Goal: Task Accomplishment & Management: Use online tool/utility

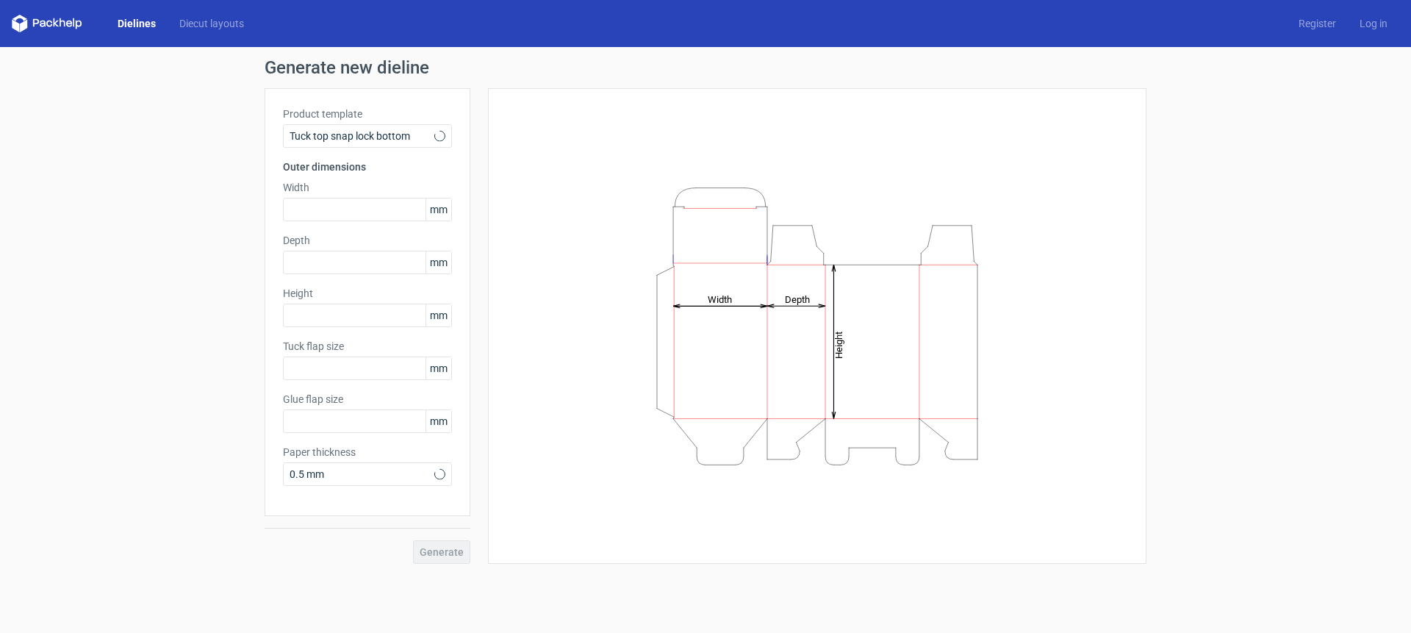
type input "15"
type input "10"
click at [410, 134] on span "Tuck top snap lock bottom" at bounding box center [362, 136] width 145 height 15
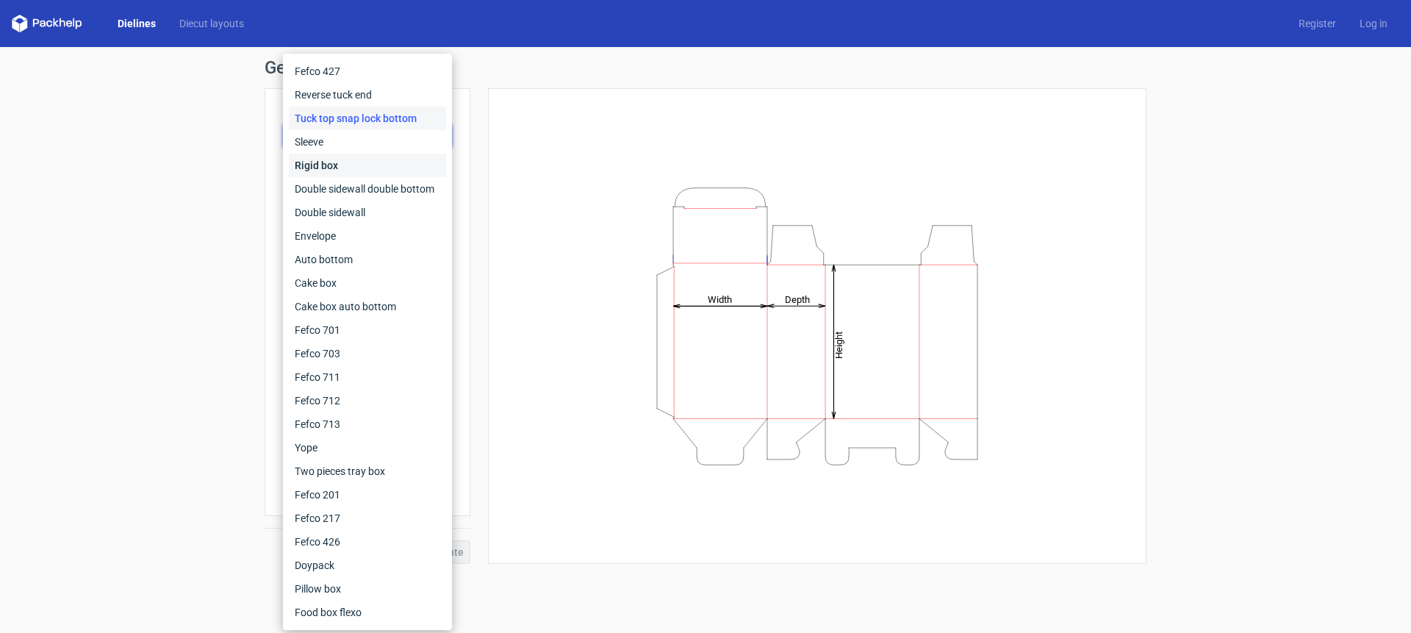
click at [326, 163] on div "Rigid box" at bounding box center [367, 166] width 157 height 24
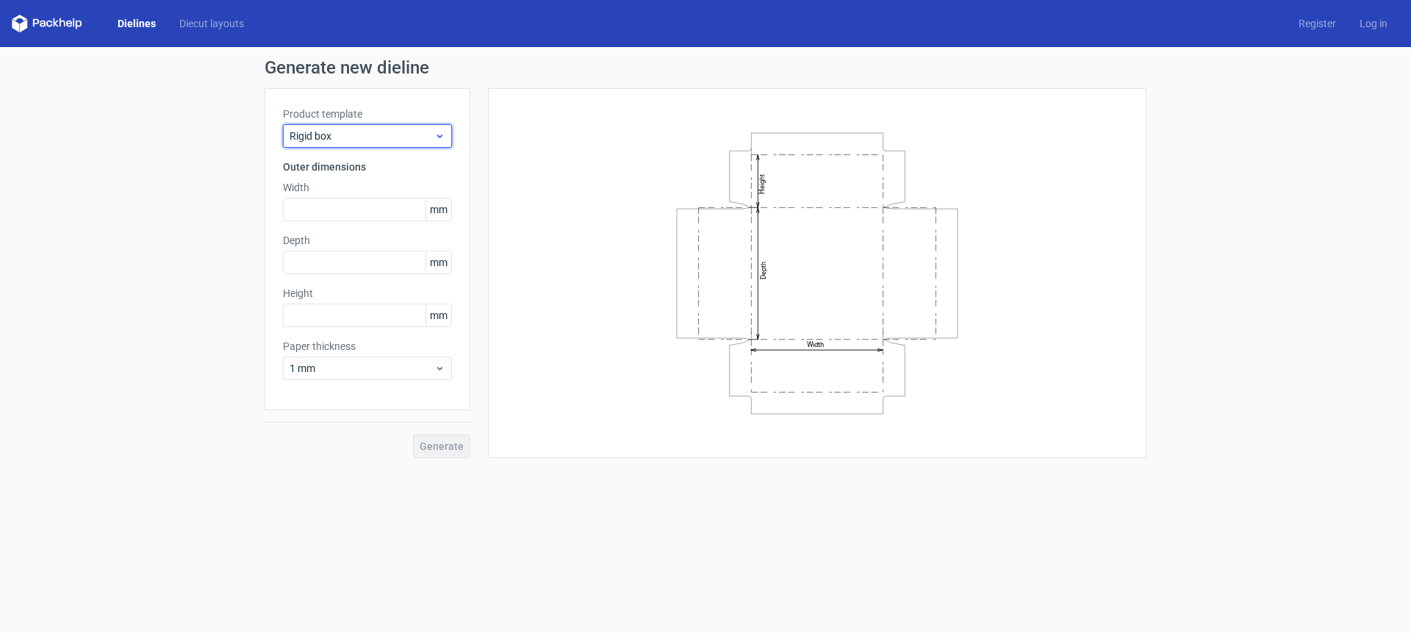
click at [395, 133] on span "Rigid box" at bounding box center [362, 136] width 145 height 15
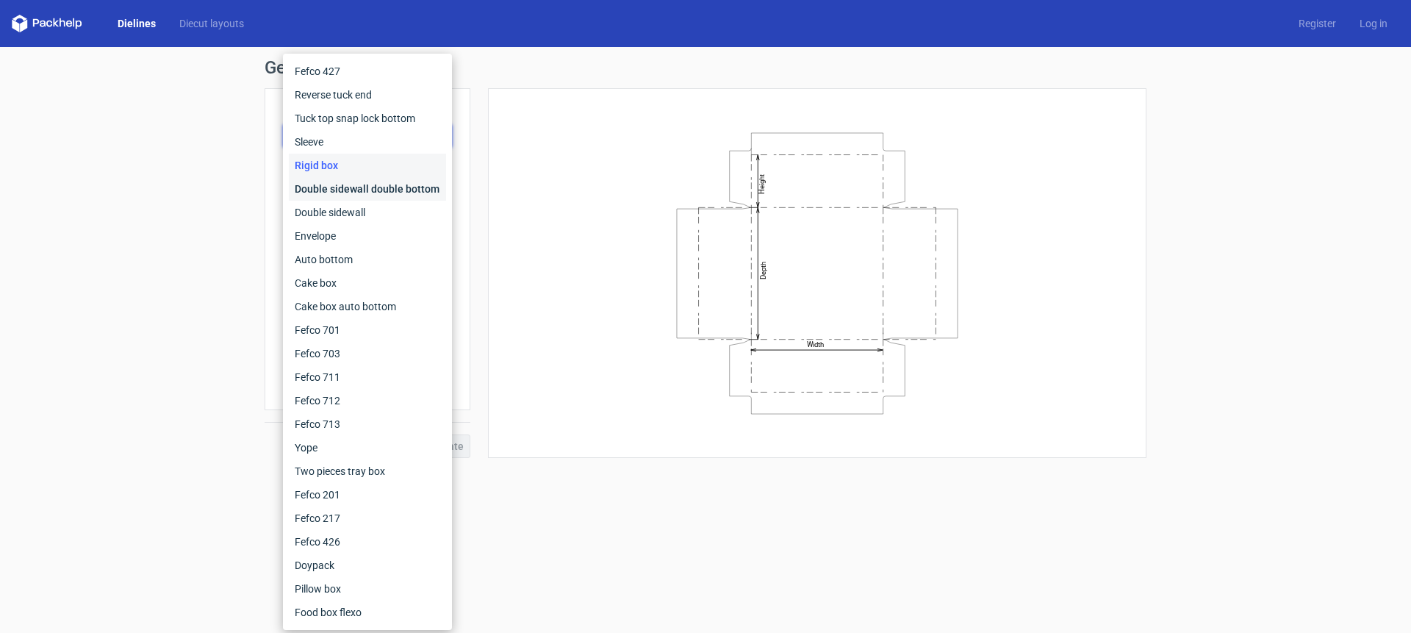
click at [399, 190] on div "Double sidewall double bottom" at bounding box center [367, 189] width 157 height 24
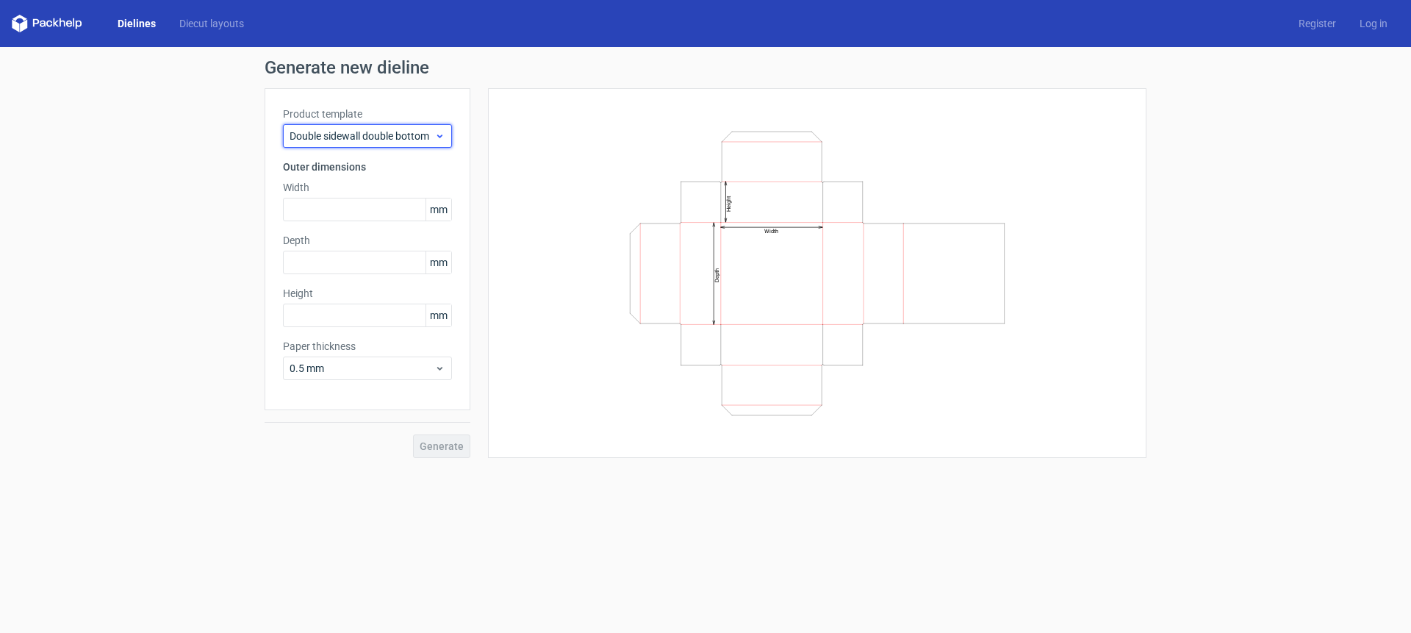
click at [371, 134] on span "Double sidewall double bottom" at bounding box center [362, 136] width 145 height 15
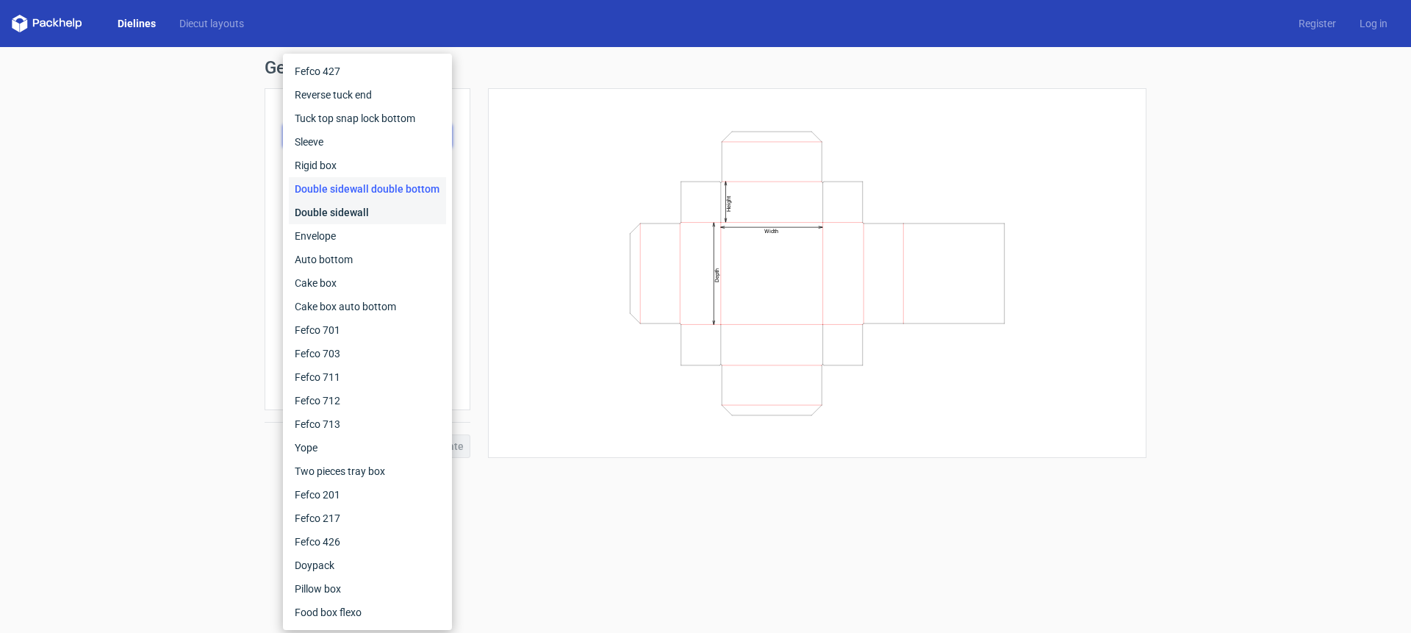
click at [363, 216] on div "Double sidewall" at bounding box center [367, 213] width 157 height 24
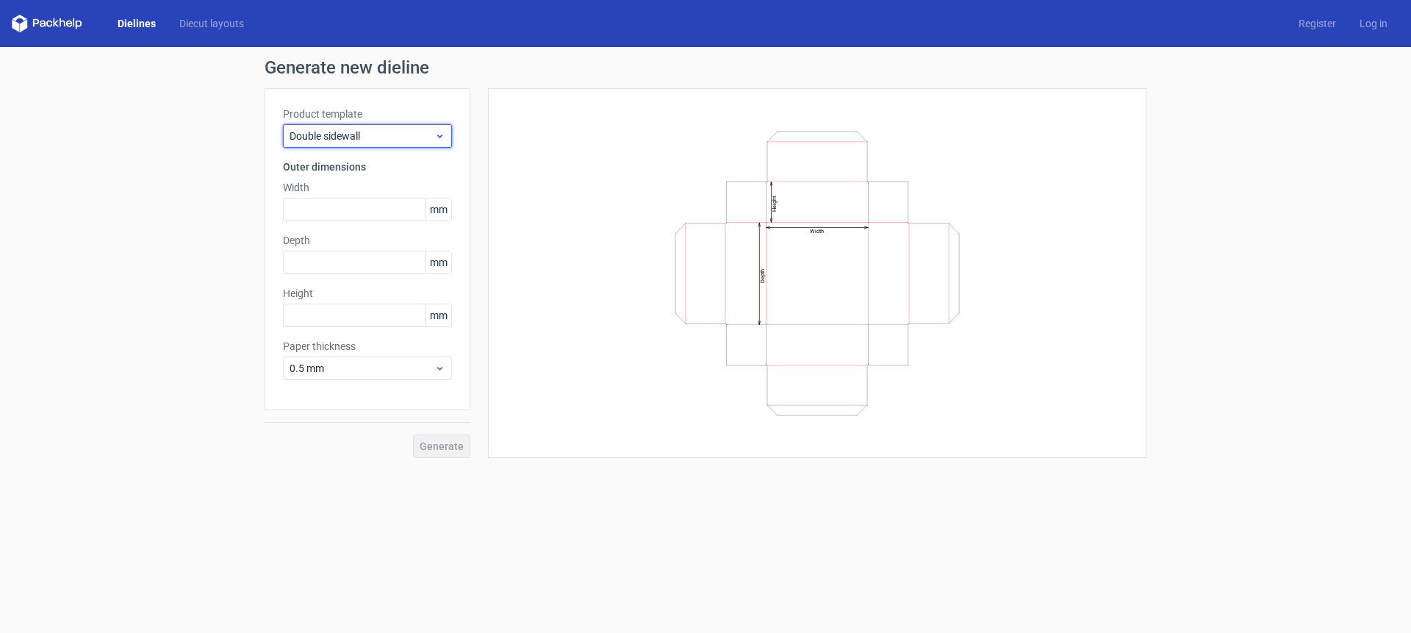
click at [333, 134] on span "Double sidewall" at bounding box center [362, 136] width 145 height 15
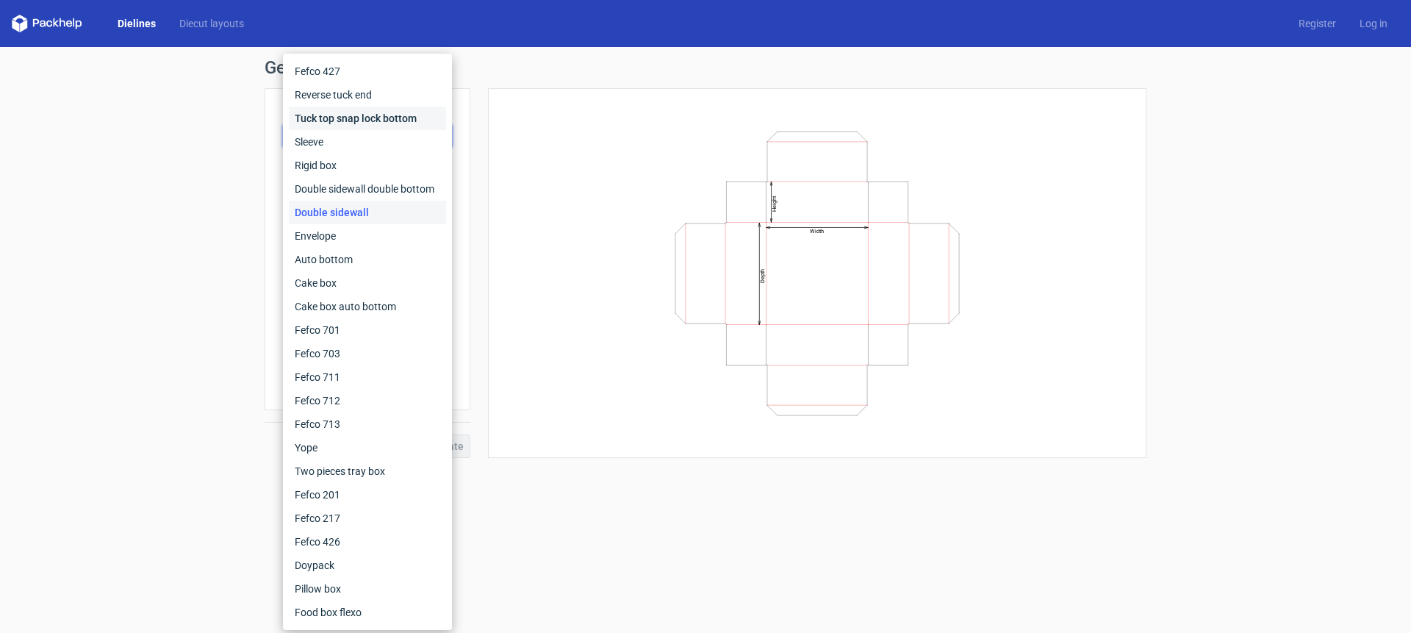
click at [346, 121] on div "Tuck top snap lock bottom" at bounding box center [367, 119] width 157 height 24
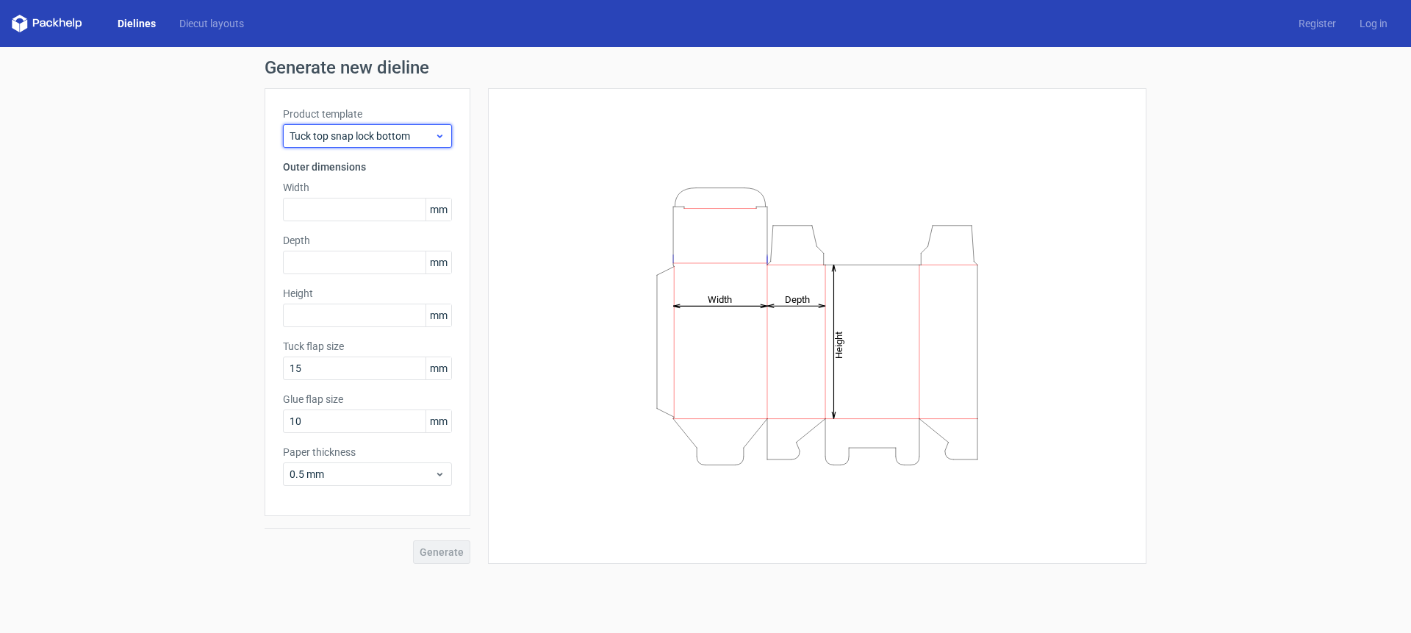
click at [407, 134] on span "Tuck top snap lock bottom" at bounding box center [362, 136] width 145 height 15
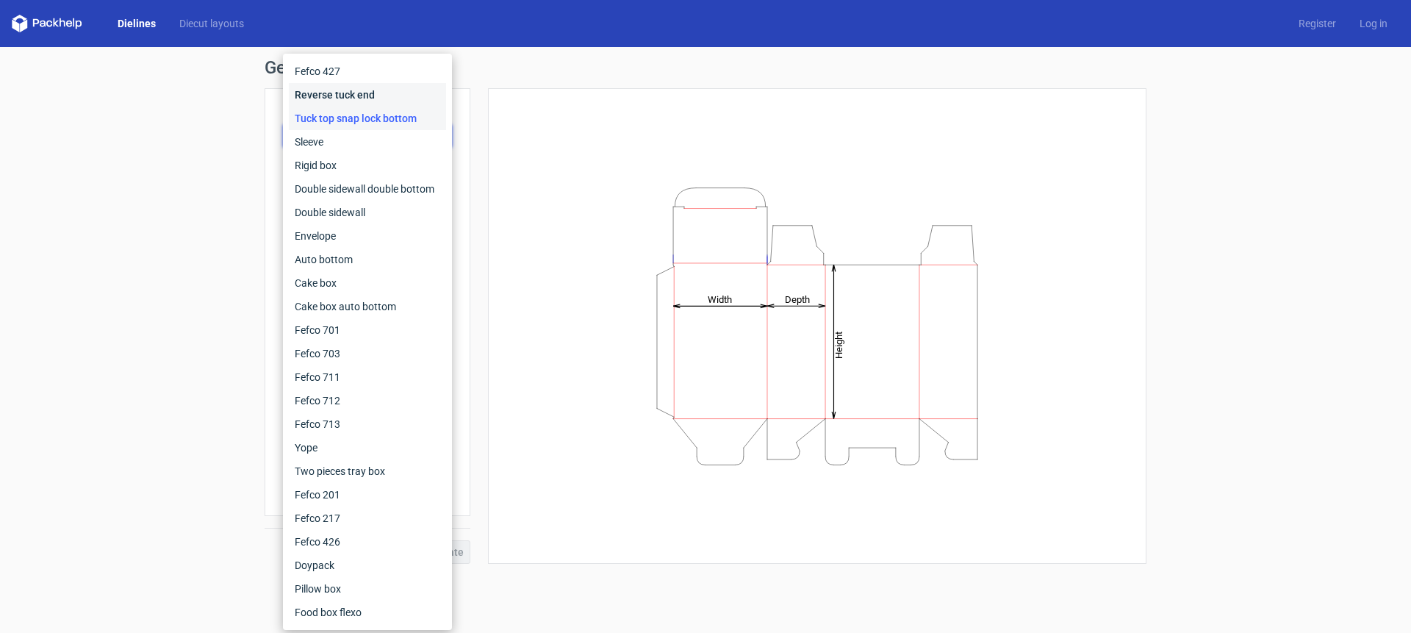
click at [369, 96] on div "Reverse tuck end" at bounding box center [367, 95] width 157 height 24
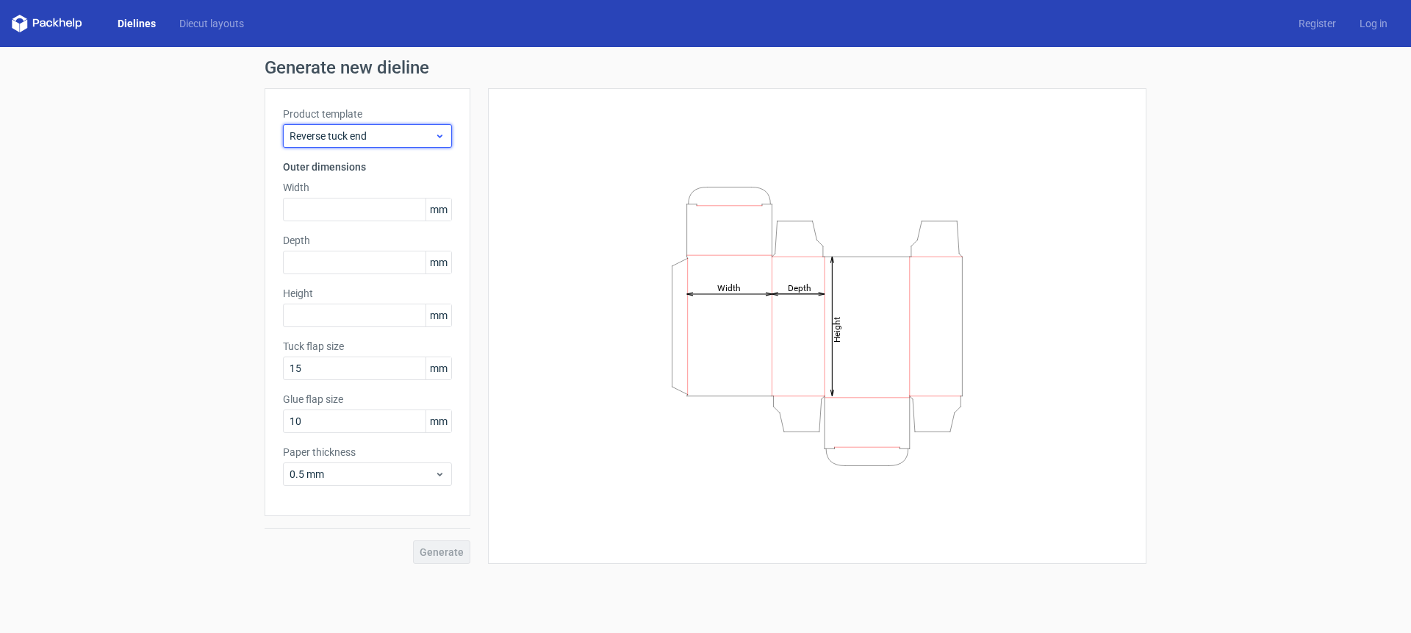
click at [375, 132] on span "Reverse tuck end" at bounding box center [362, 136] width 145 height 15
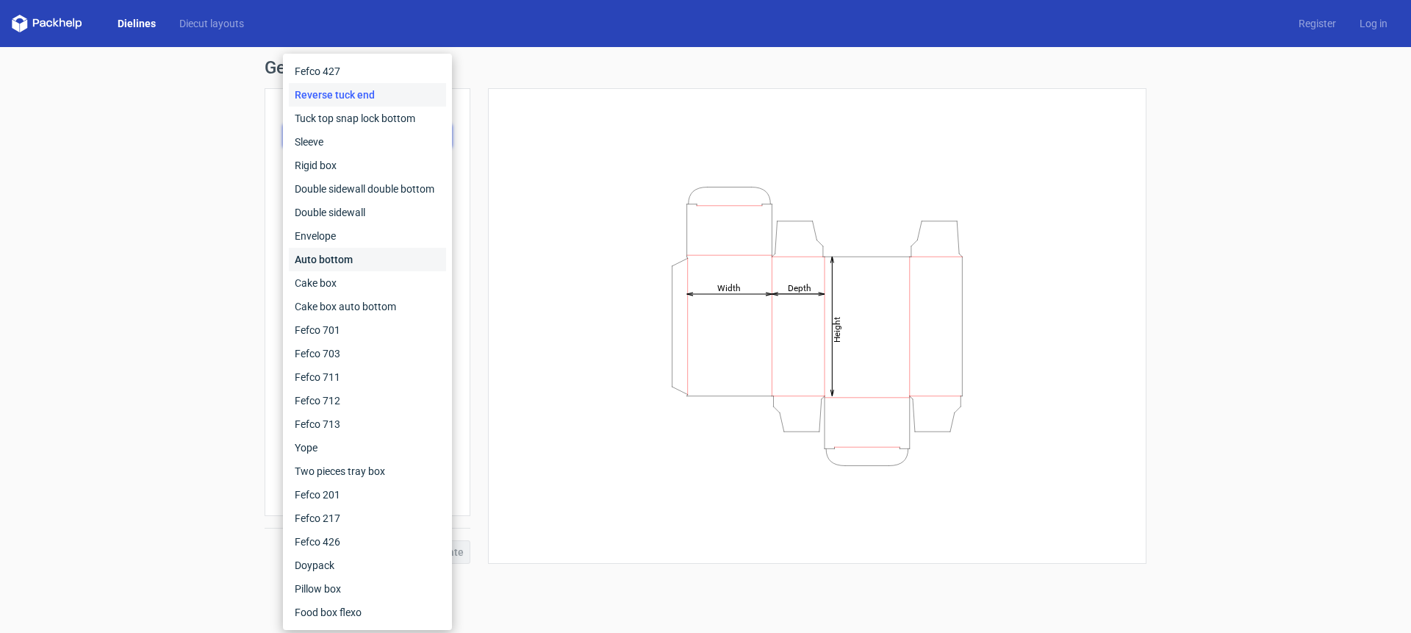
click at [342, 258] on div "Auto bottom" at bounding box center [367, 260] width 157 height 24
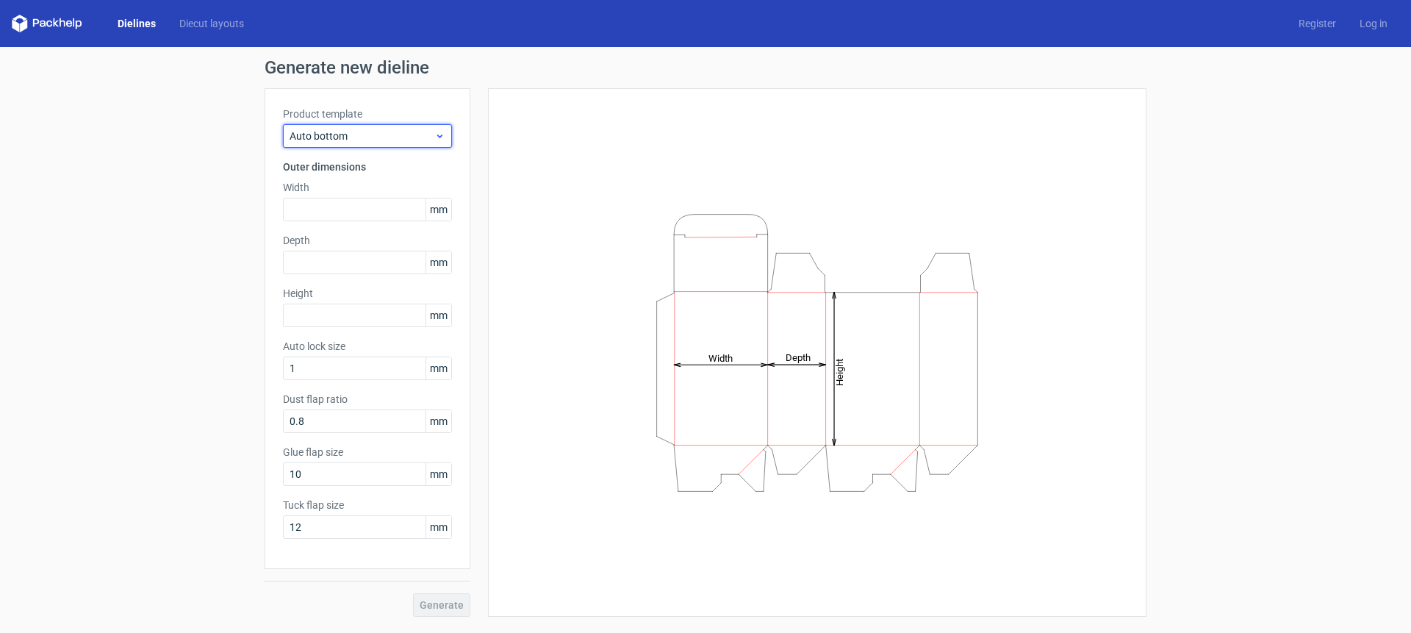
click at [358, 132] on span "Auto bottom" at bounding box center [362, 136] width 145 height 15
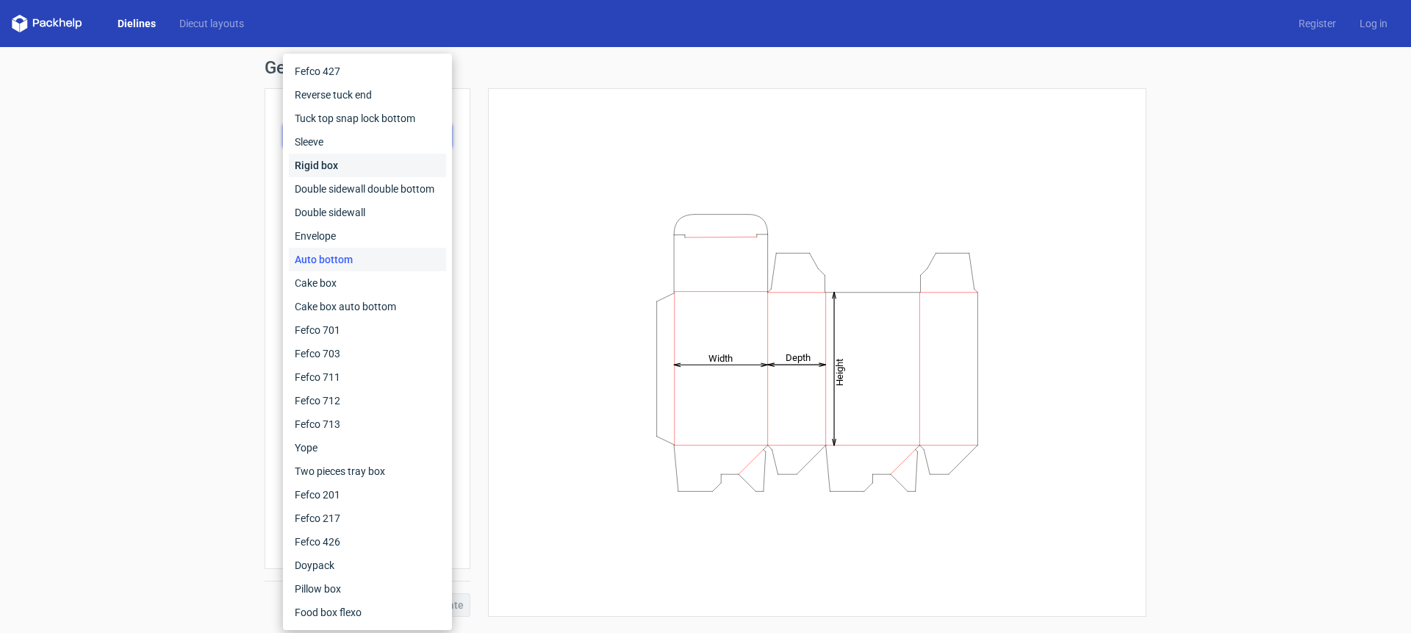
click at [345, 165] on div "Rigid box" at bounding box center [367, 166] width 157 height 24
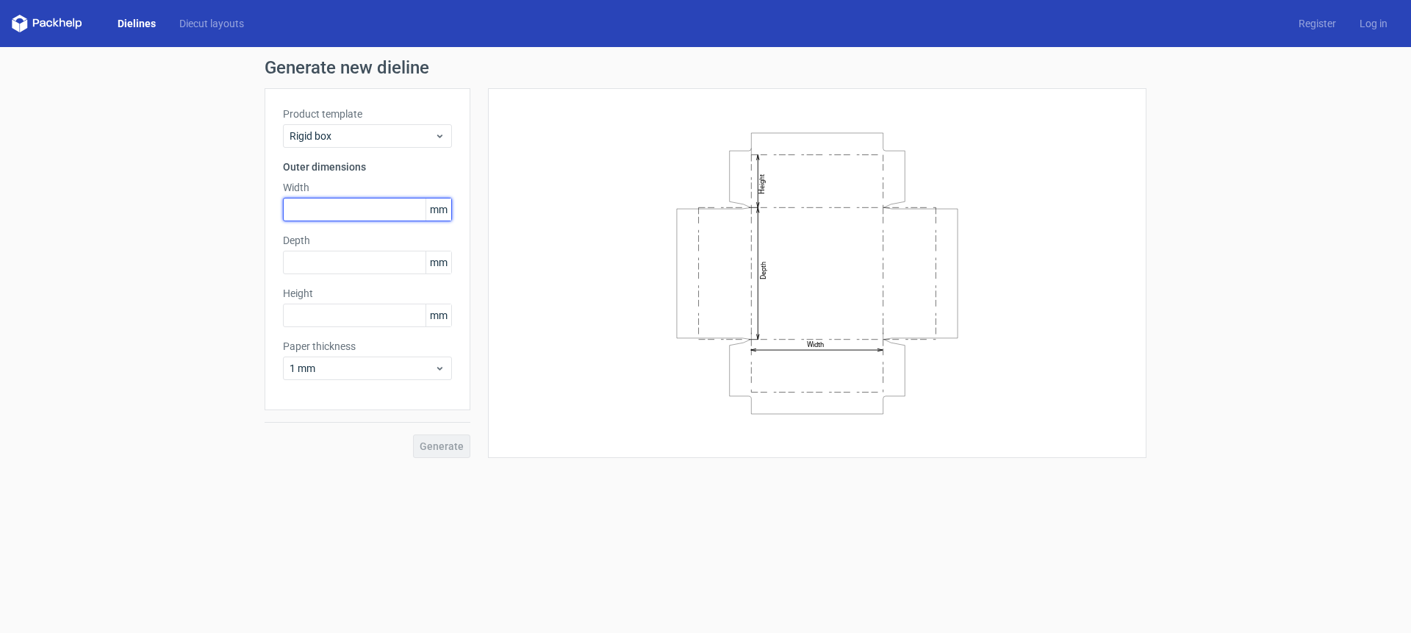
click at [330, 211] on input "text" at bounding box center [367, 210] width 169 height 24
type input "94"
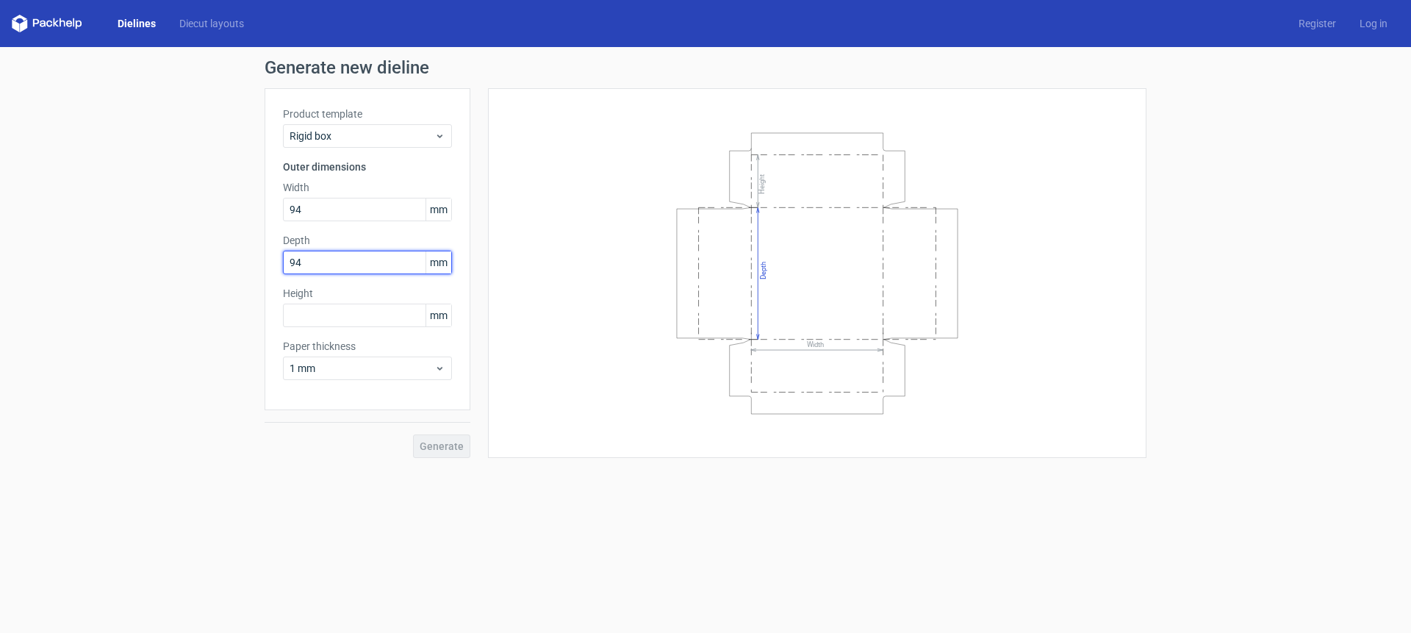
drag, startPoint x: 264, startPoint y: 255, endPoint x: 254, endPoint y: 253, distance: 10.5
click at [254, 253] on div "Generate new dieline Product template Rigid box Outer dimensions Width 94 mm De…" at bounding box center [705, 258] width 1411 height 423
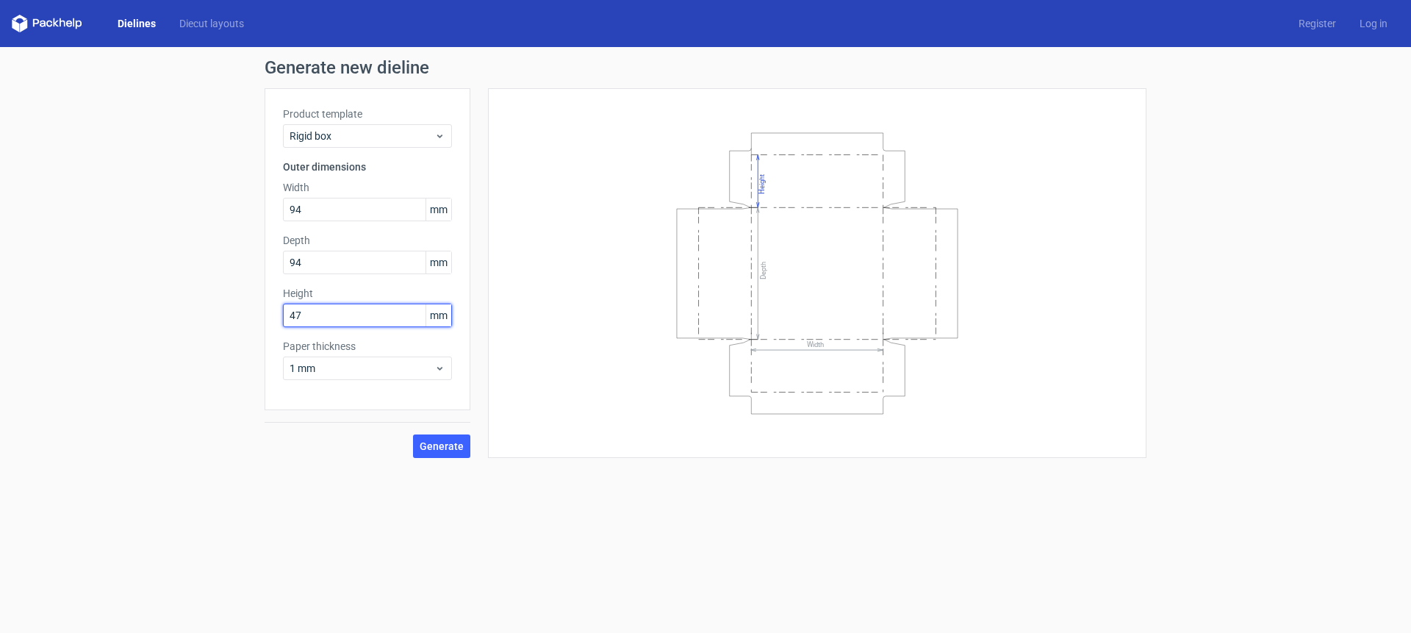
type input "47"
click at [292, 366] on span "1 mm" at bounding box center [362, 368] width 145 height 15
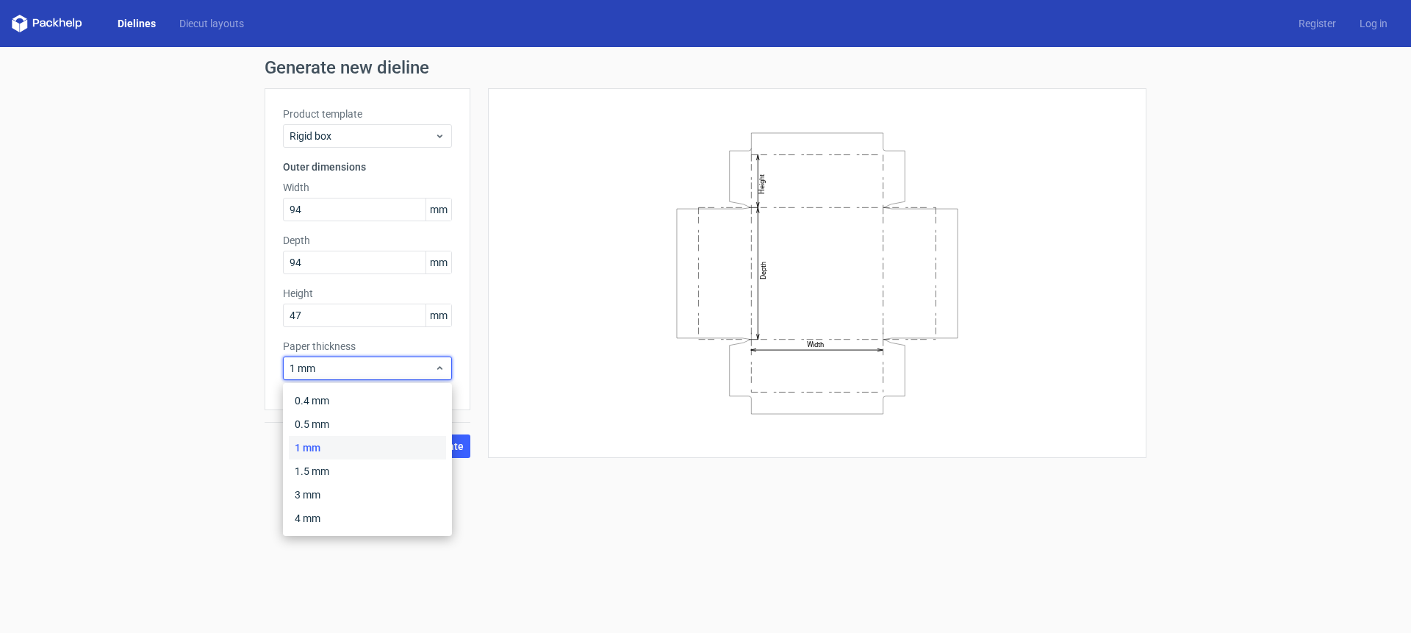
click at [839, 570] on form "Generate new dieline Product template Rigid box Outer dimensions Width 94 mm De…" at bounding box center [705, 340] width 1411 height 586
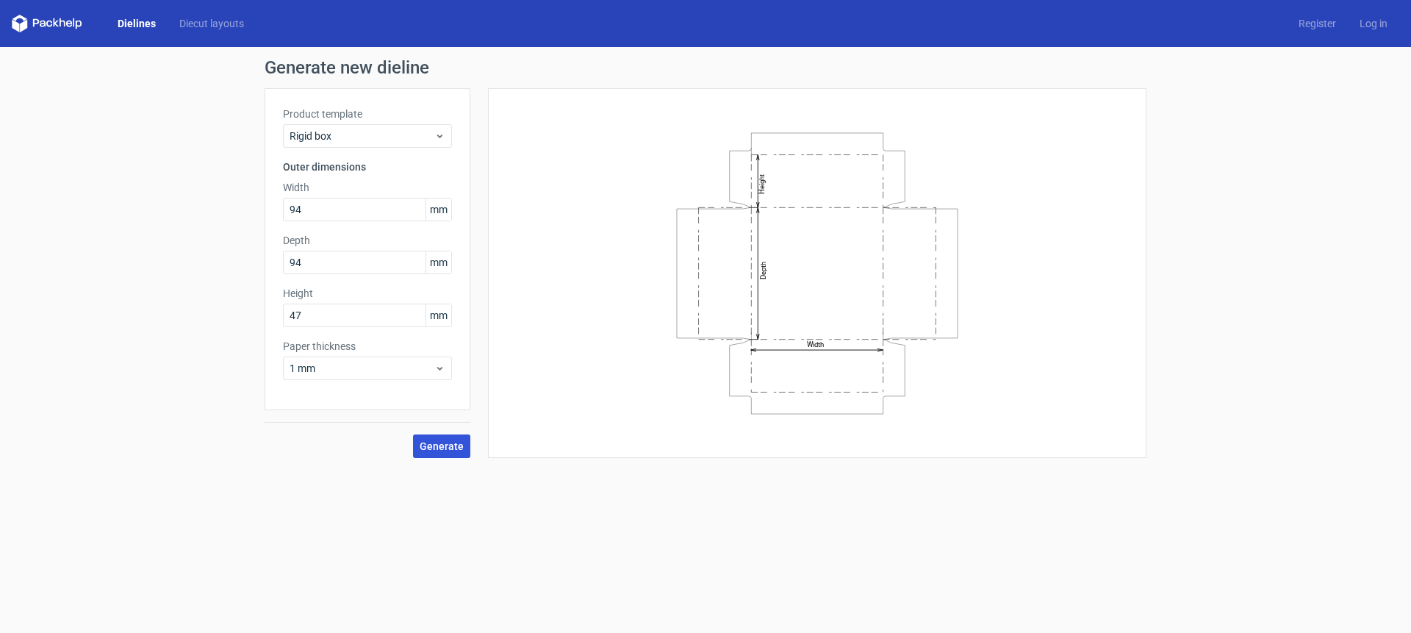
click at [433, 448] on span "Generate" at bounding box center [442, 446] width 44 height 10
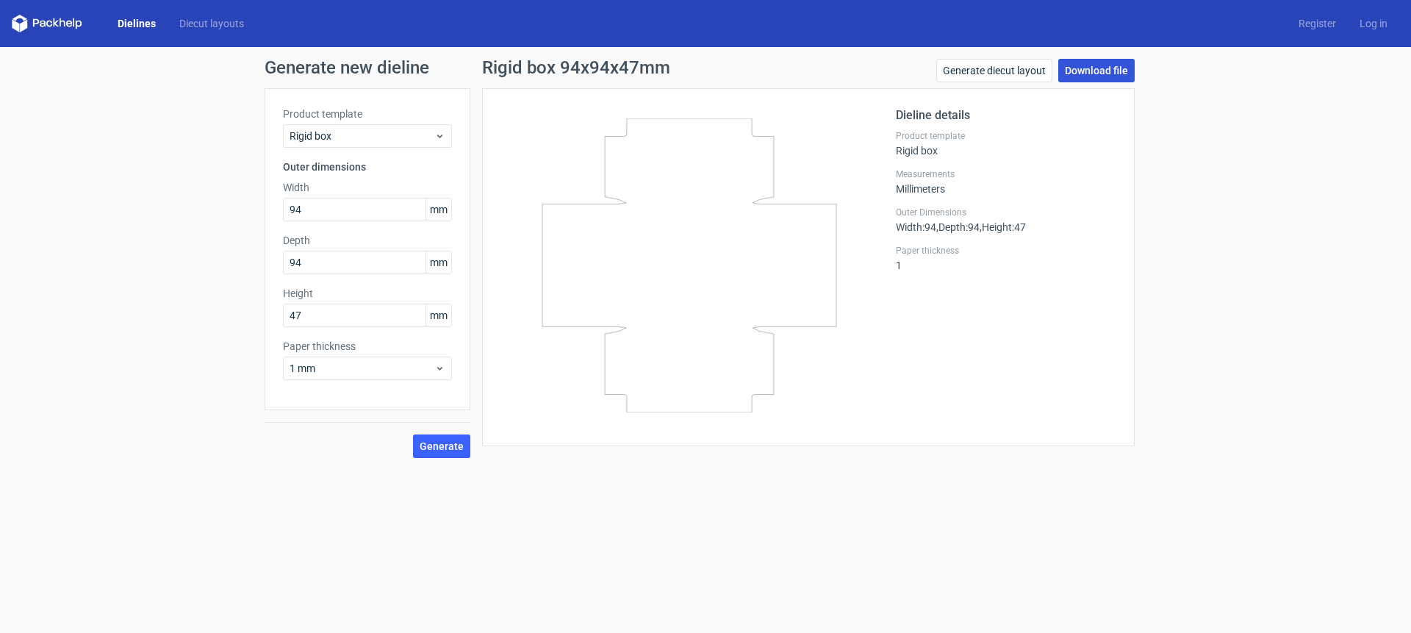
click at [1092, 69] on link "Download file" at bounding box center [1096, 71] width 76 height 24
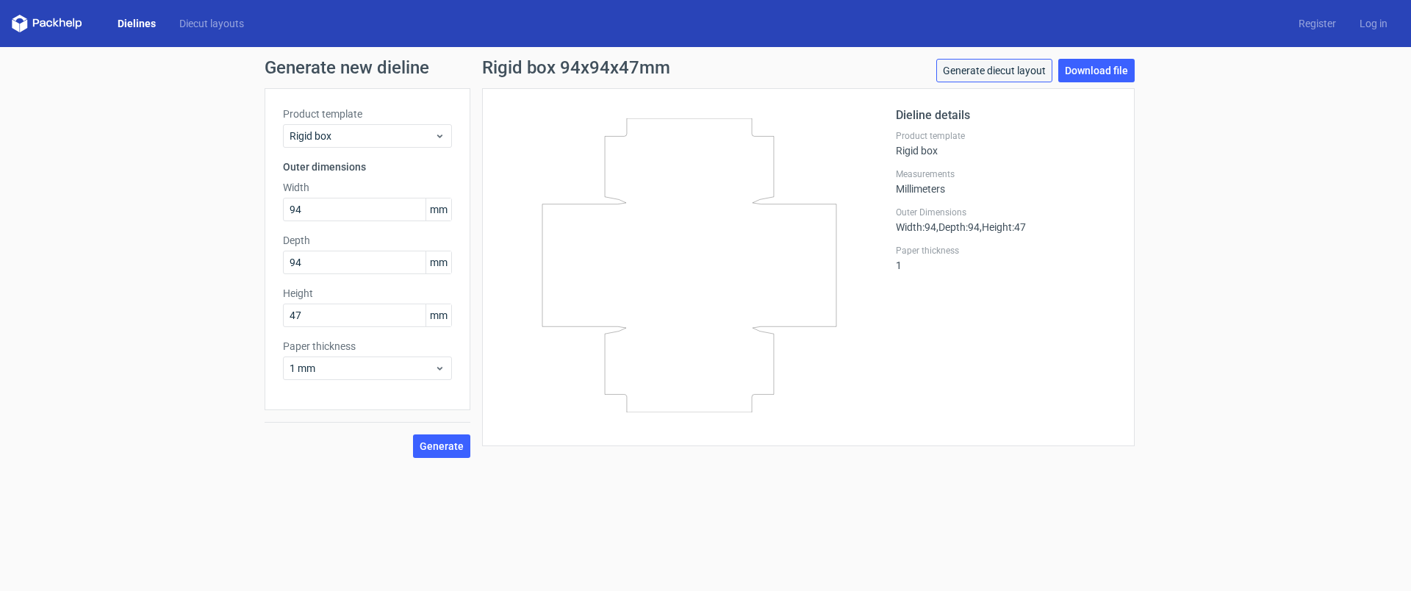
click at [1046, 69] on link "Generate diecut layout" at bounding box center [994, 71] width 116 height 24
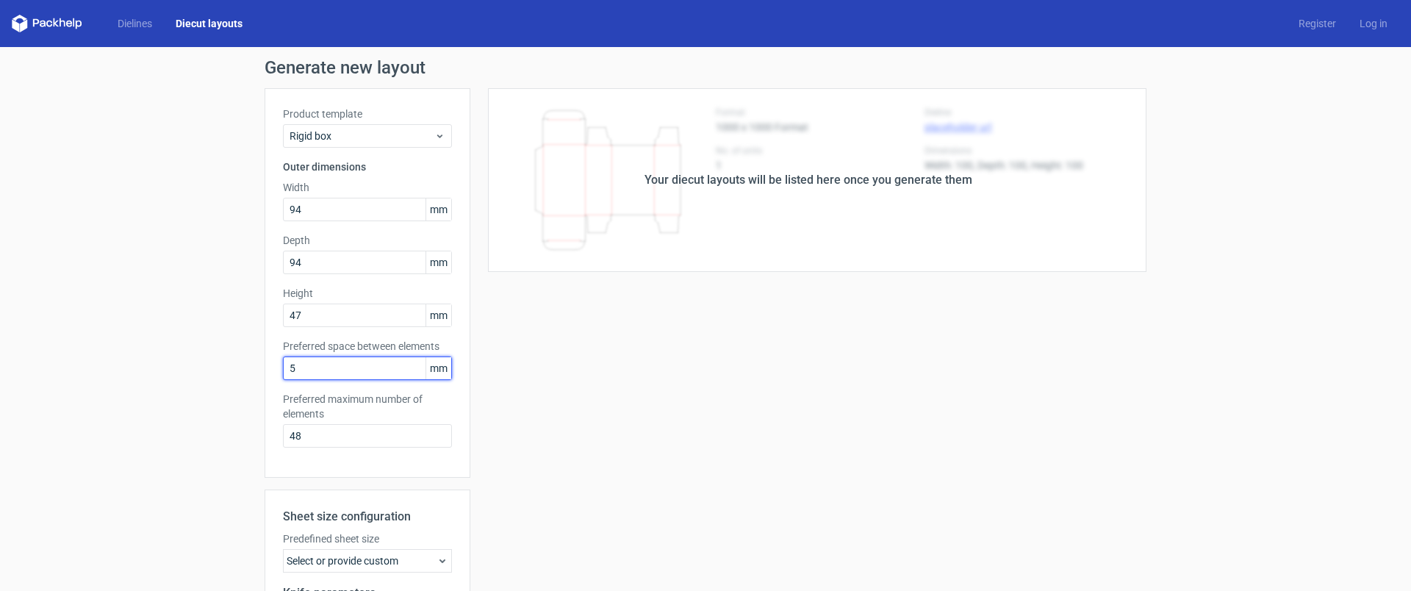
click at [298, 372] on input "5" at bounding box center [367, 368] width 169 height 24
type input "50"
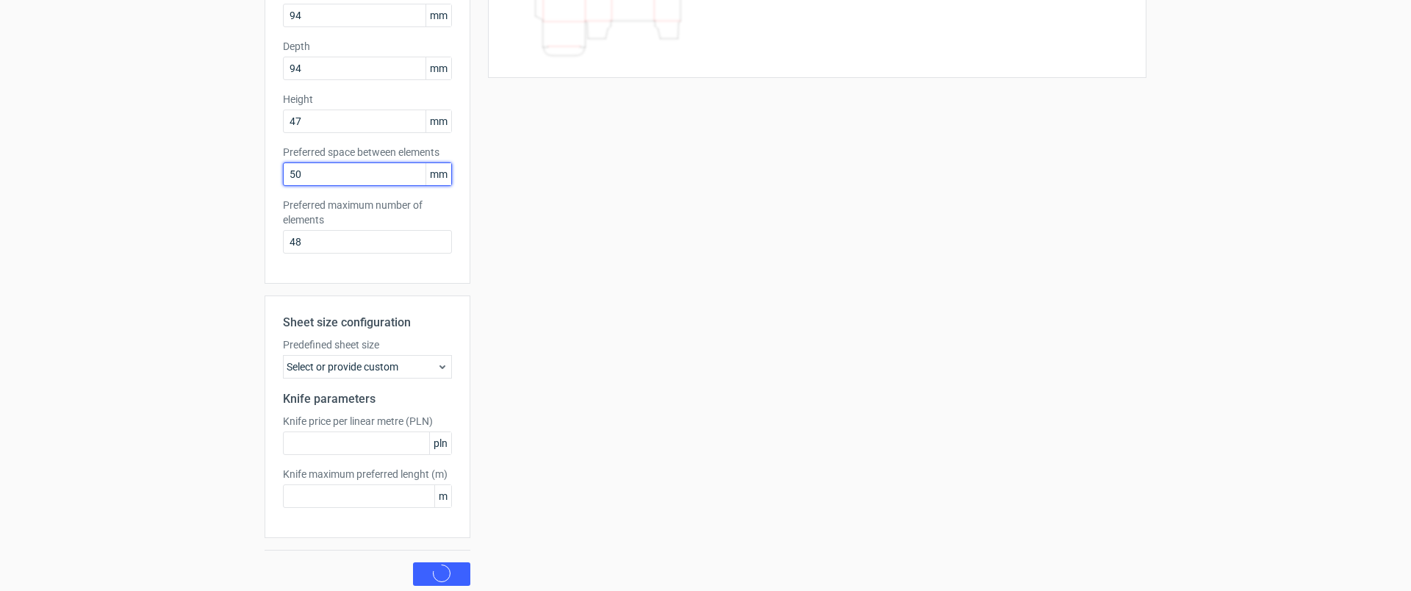
scroll to position [201, 0]
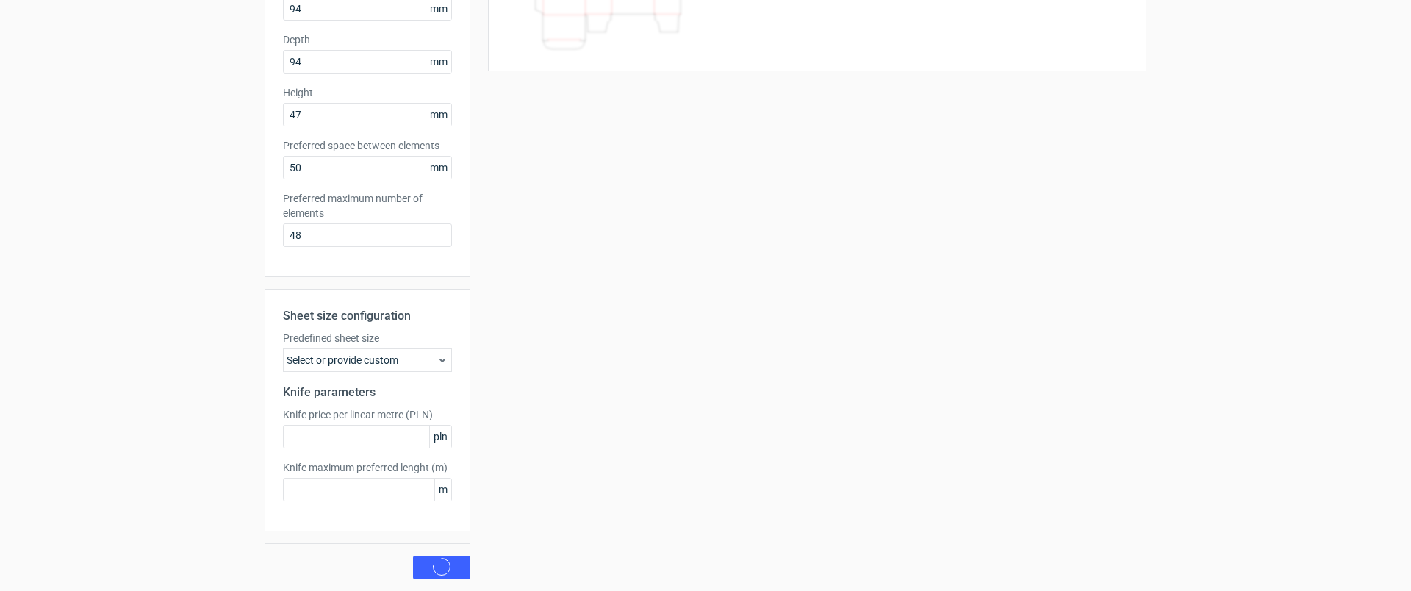
click at [414, 356] on div "Select or provide custom" at bounding box center [367, 360] width 169 height 24
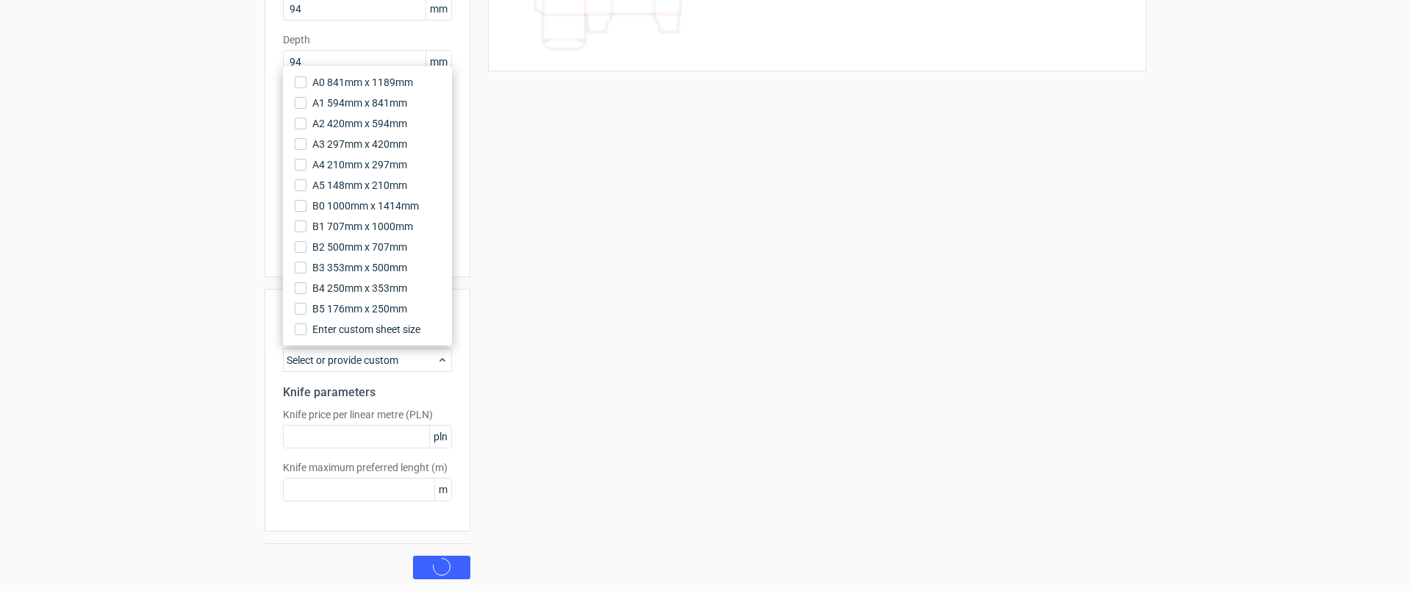
click at [414, 356] on div "Select or provide custom" at bounding box center [367, 360] width 169 height 24
click at [424, 441] on input "text" at bounding box center [367, 437] width 169 height 24
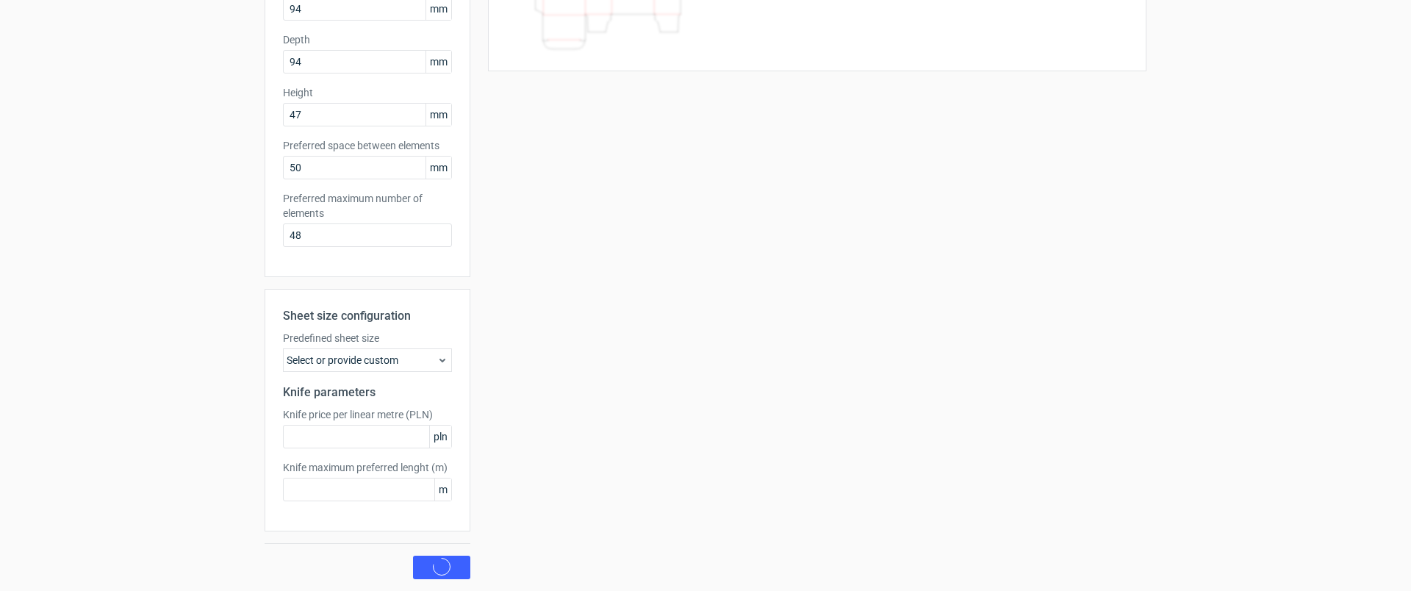
click at [578, 459] on div "Your diecut layouts will be listed here once you generate them Height Depth Wid…" at bounding box center [808, 234] width 676 height 692
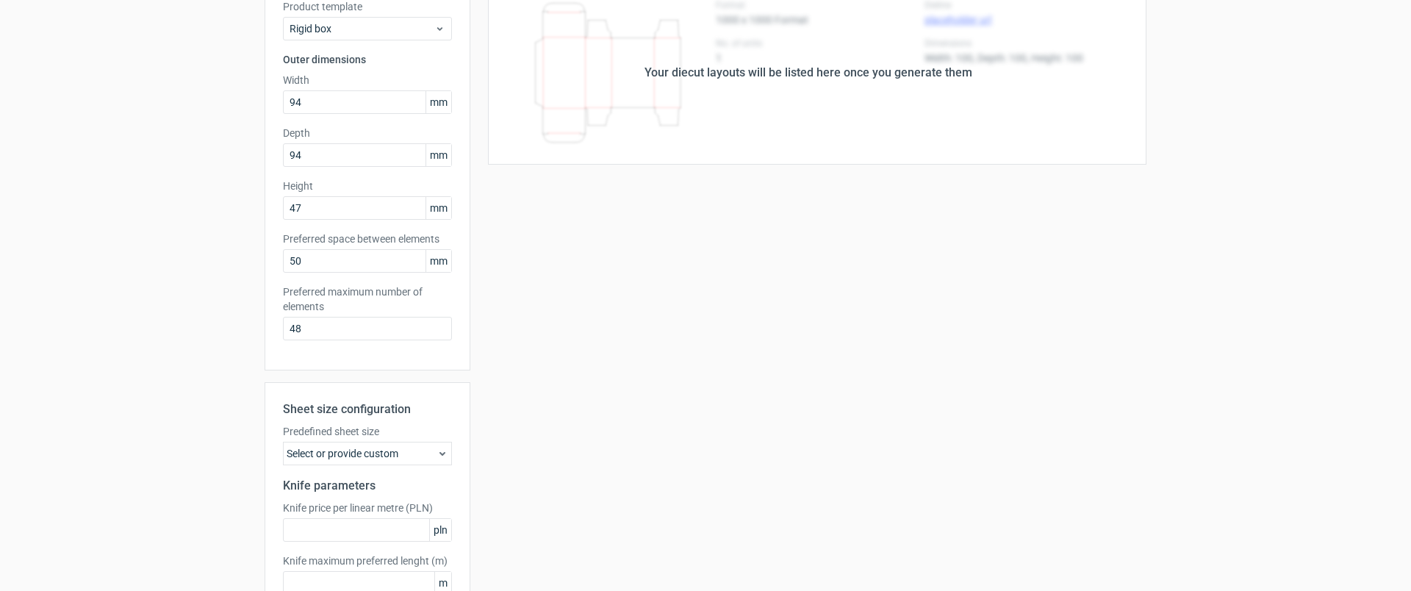
scroll to position [0, 0]
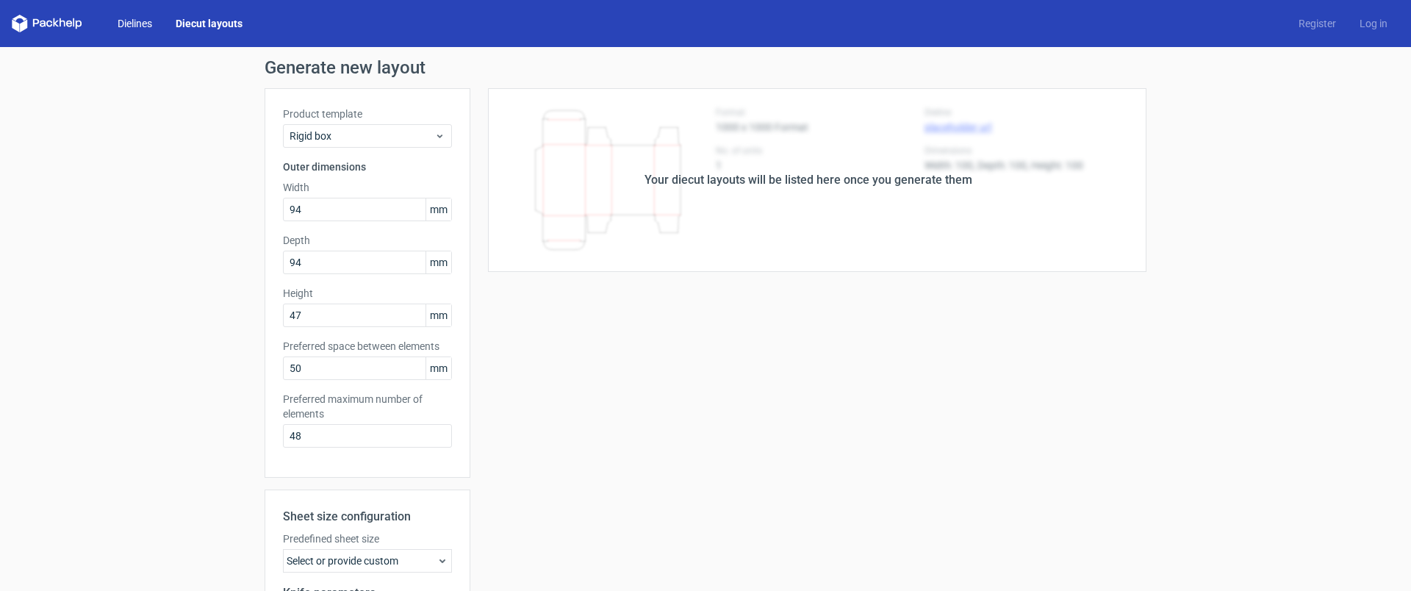
click at [140, 23] on link "Dielines" at bounding box center [135, 23] width 58 height 15
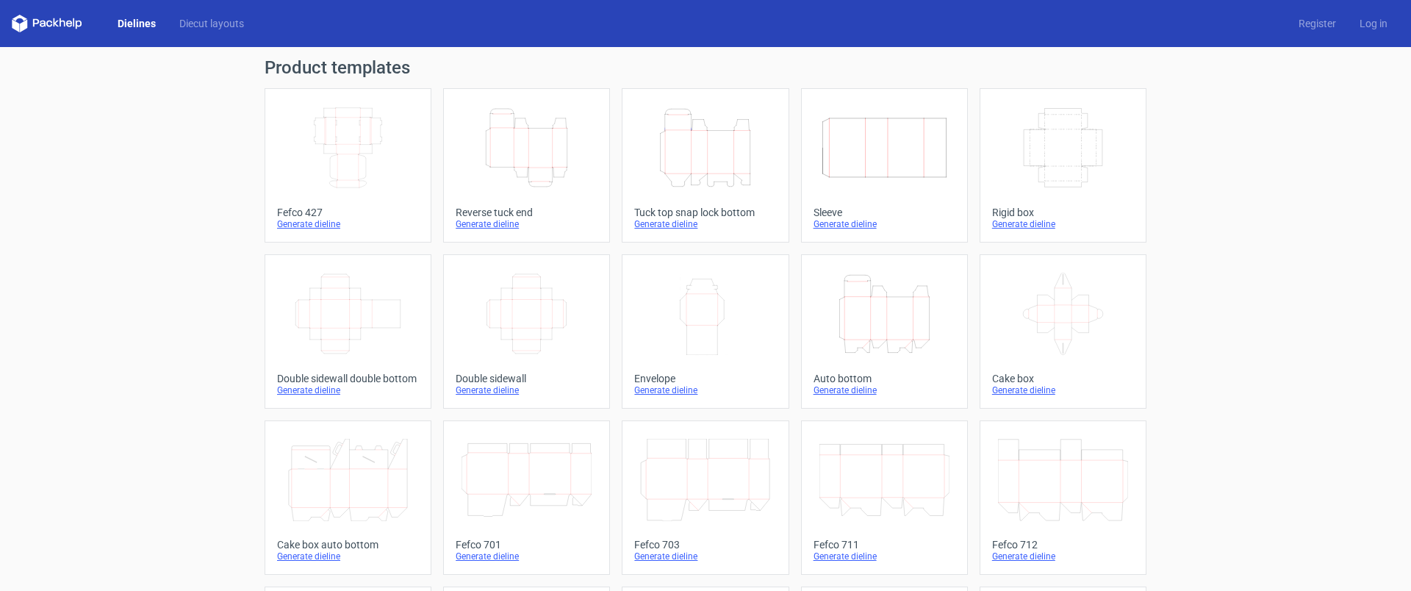
click at [869, 184] on icon "Width Depth Height" at bounding box center [884, 148] width 130 height 82
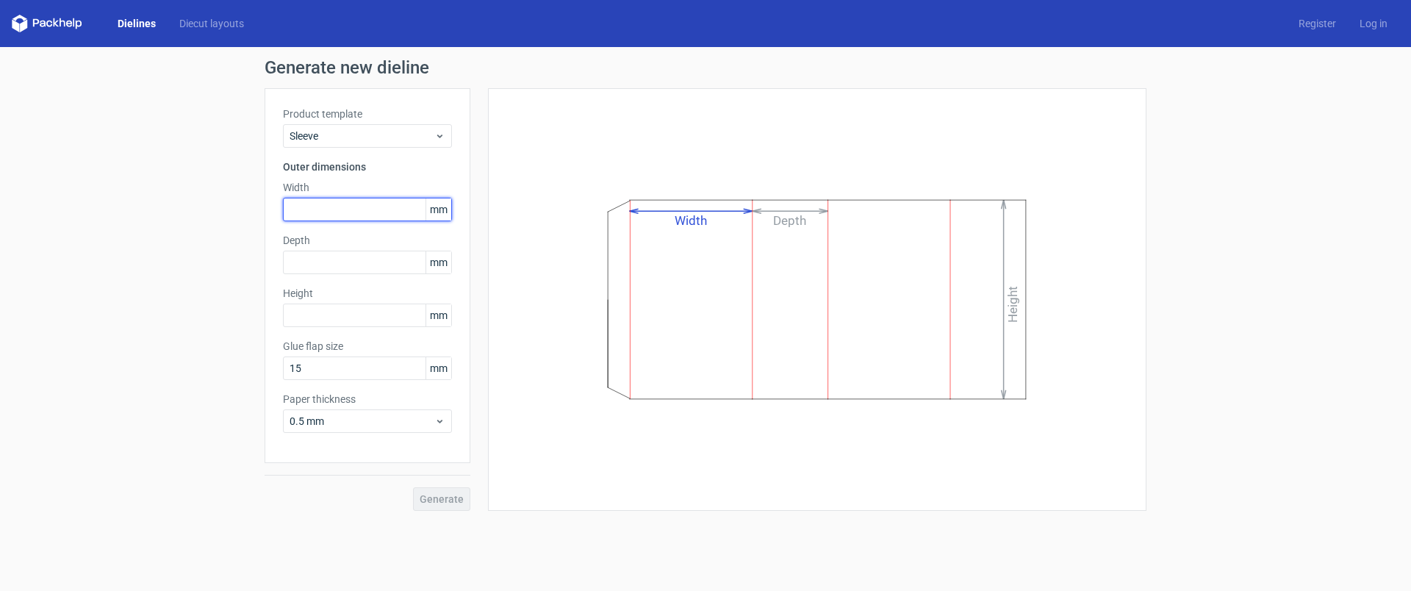
click at [320, 207] on input "text" at bounding box center [367, 210] width 169 height 24
type input "94"
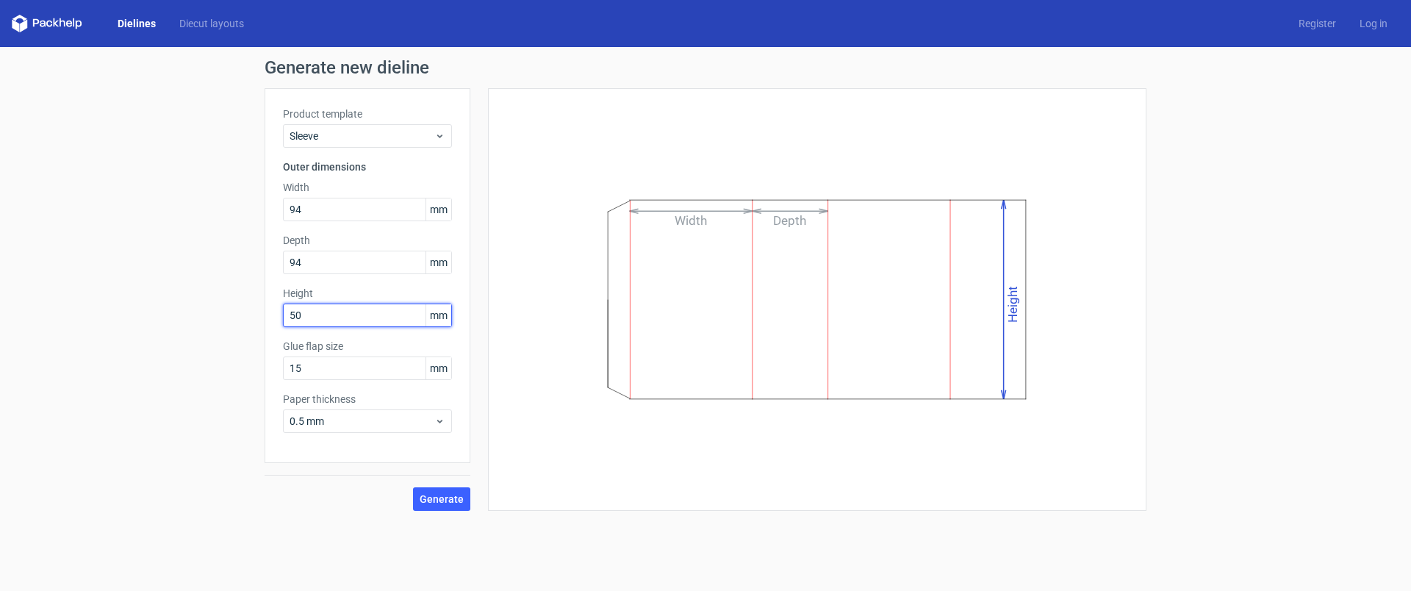
type input "50"
click at [312, 362] on input "15" at bounding box center [367, 368] width 169 height 24
drag, startPoint x: 303, startPoint y: 370, endPoint x: 247, endPoint y: 365, distance: 56.1
click at [247, 365] on div "Generate new dieline Product template Sleeve Outer dimensions Width 94 mm Depth…" at bounding box center [705, 284] width 1411 height 475
click at [320, 369] on input "5" at bounding box center [367, 368] width 169 height 24
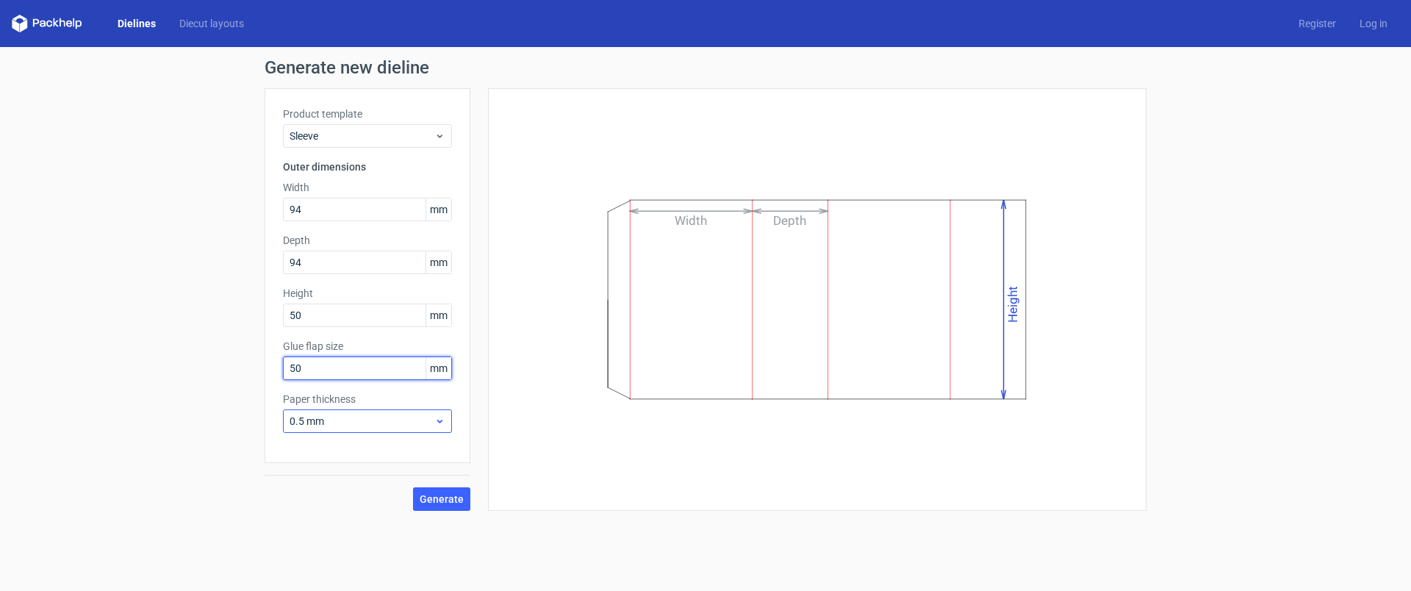
type input "50"
click at [342, 417] on span "0.5 mm" at bounding box center [362, 421] width 145 height 15
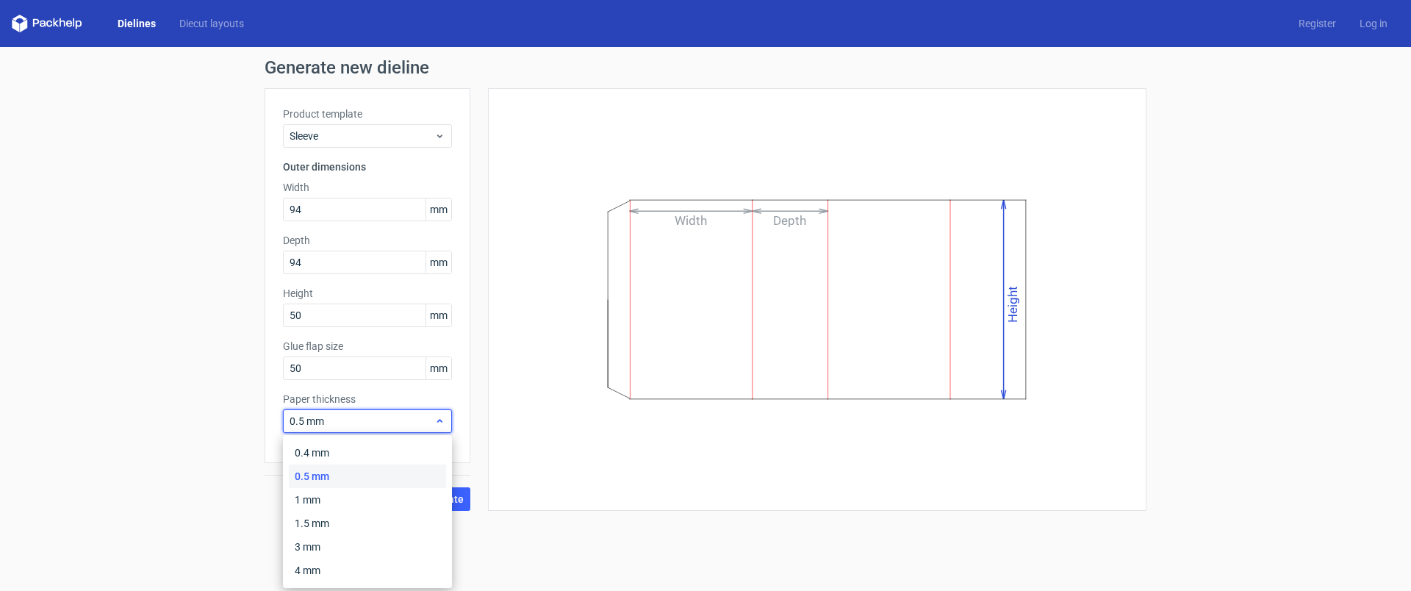
click at [342, 417] on span "0.5 mm" at bounding box center [362, 421] width 145 height 15
click at [325, 501] on div "1 mm" at bounding box center [367, 500] width 157 height 24
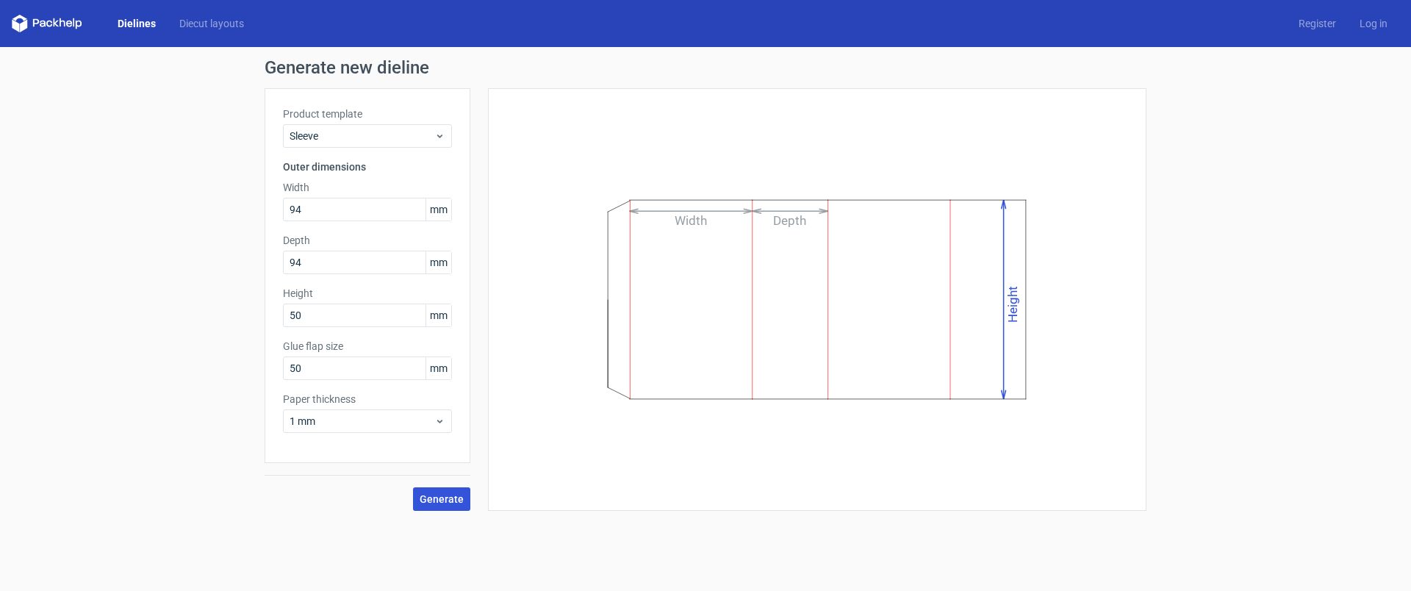
click at [450, 498] on span "Generate" at bounding box center [442, 499] width 44 height 10
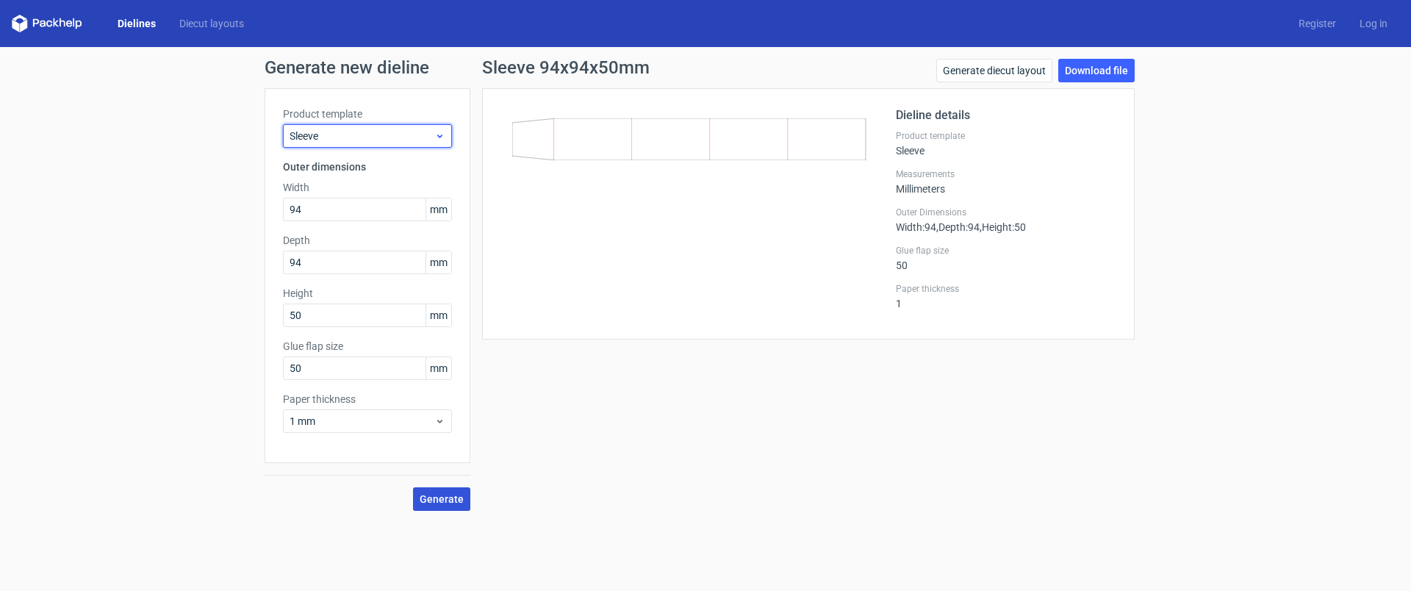
click at [410, 133] on span "Sleeve" at bounding box center [362, 136] width 145 height 15
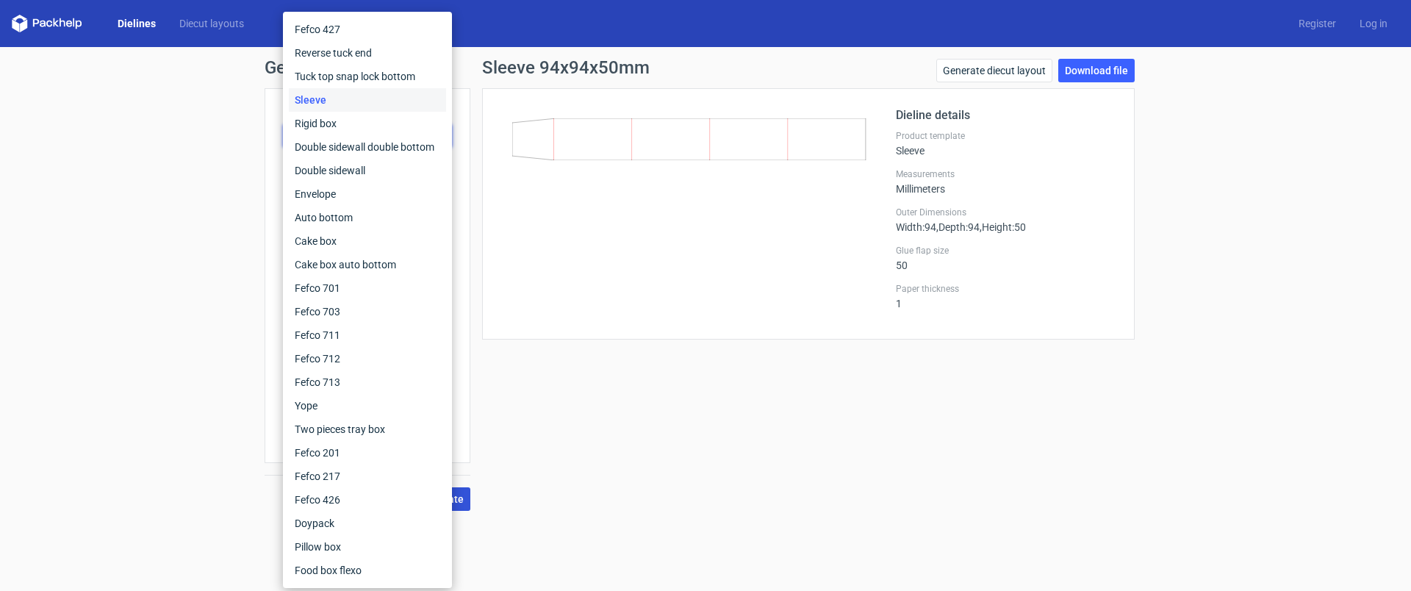
click at [173, 139] on div "Generate new dieline Product template Sleeve Outer dimensions Width 94 mm Depth…" at bounding box center [705, 284] width 1411 height 475
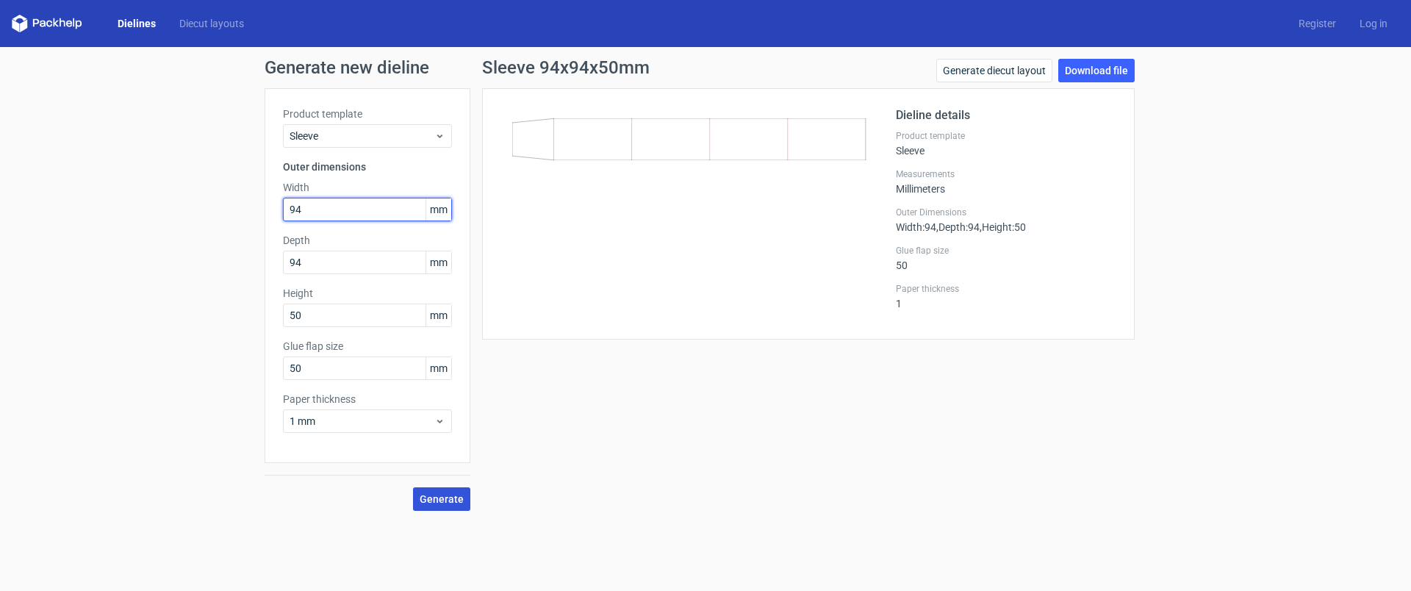
click at [296, 208] on input "94" at bounding box center [367, 210] width 169 height 24
drag, startPoint x: 307, startPoint y: 313, endPoint x: 268, endPoint y: 312, distance: 39.7
click at [268, 312] on div "Product template Sleeve Outer dimensions Width 94 mm Depth 94 mm Height 50 mm G…" at bounding box center [368, 275] width 206 height 375
type input "47"
click at [384, 365] on input "50" at bounding box center [367, 368] width 169 height 24
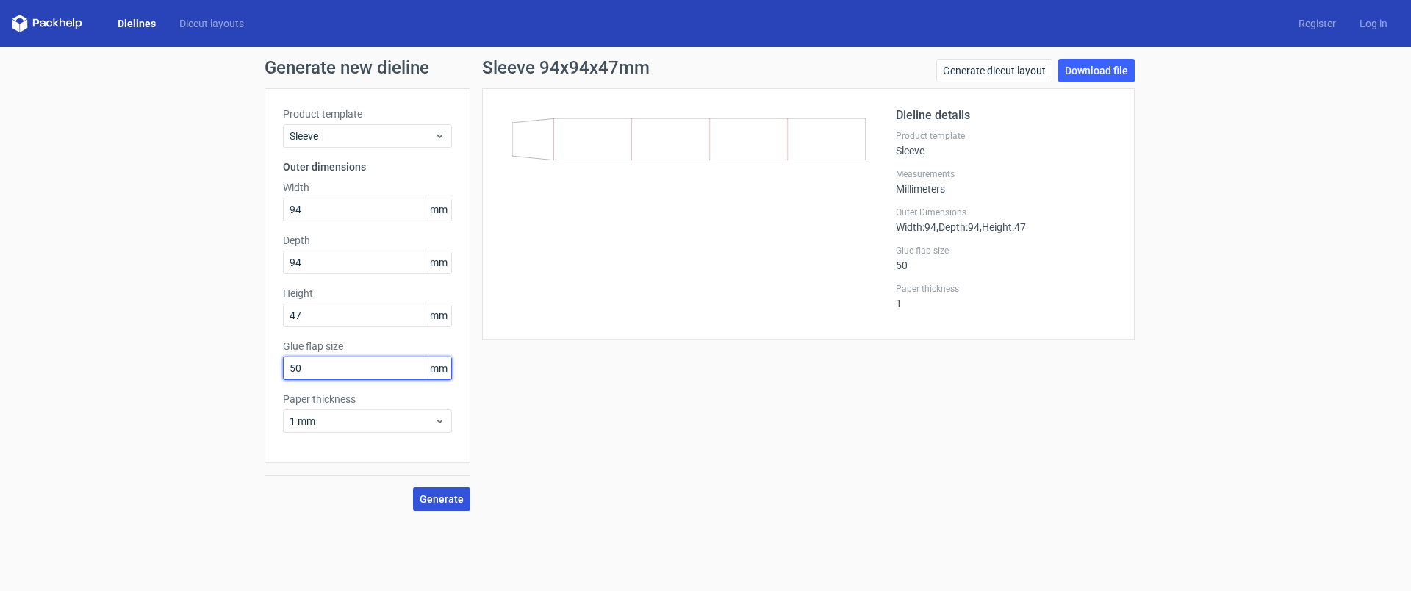
drag, startPoint x: 384, startPoint y: 365, endPoint x: 246, endPoint y: 363, distance: 137.4
click at [246, 363] on div "Generate new dieline Product template Sleeve Outer dimensions Width 94 mm Depth…" at bounding box center [705, 284] width 1411 height 475
type input "47"
click at [413, 487] on button "Generate" at bounding box center [441, 499] width 57 height 24
click at [373, 134] on span "Sleeve" at bounding box center [362, 136] width 145 height 15
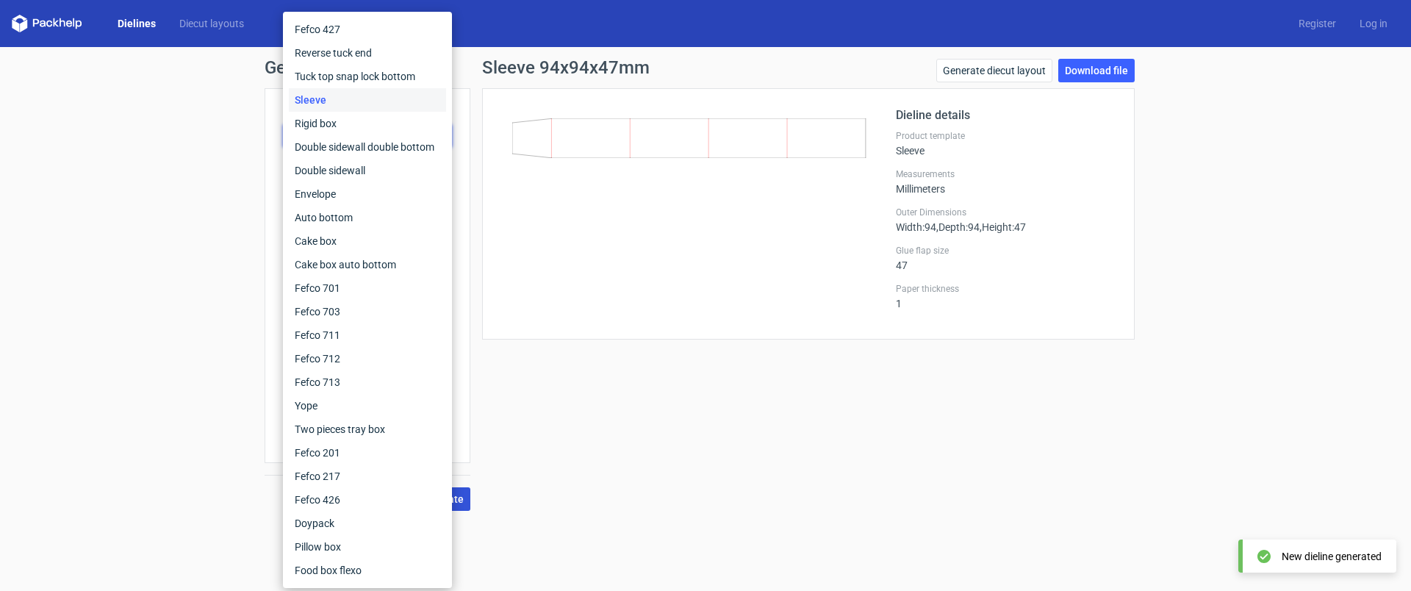
click at [708, 303] on div at bounding box center [697, 214] width 395 height 215
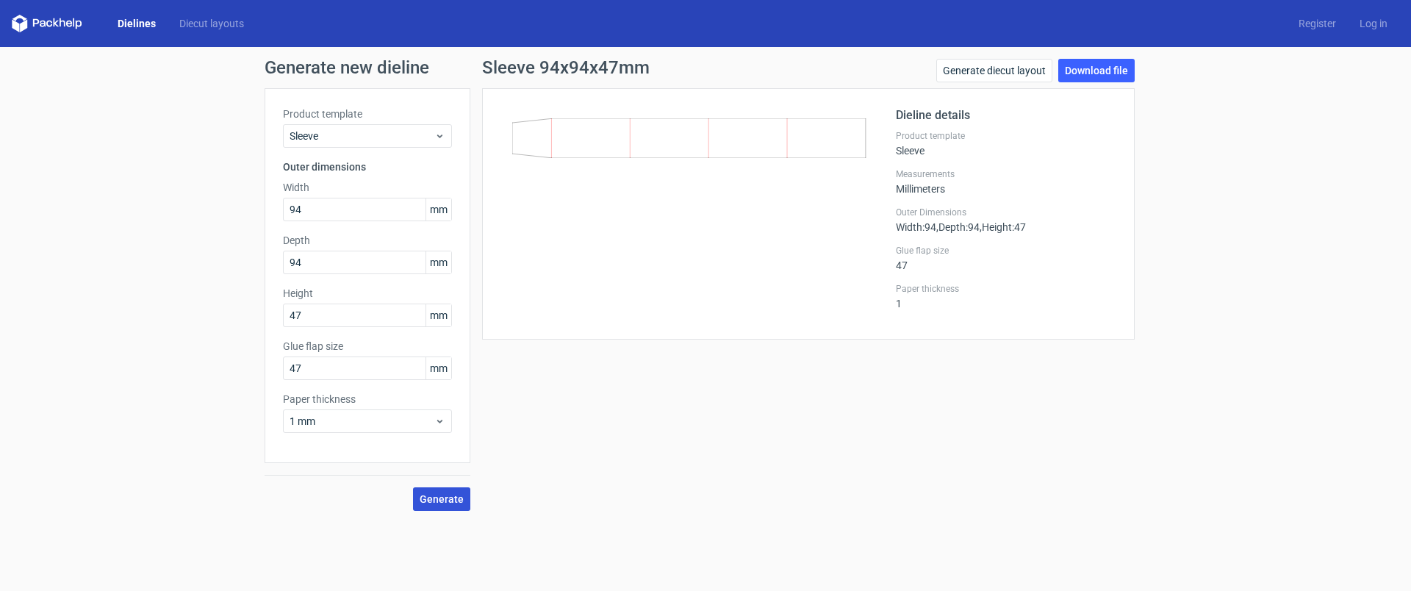
click at [432, 210] on span "mm" at bounding box center [439, 209] width 26 height 22
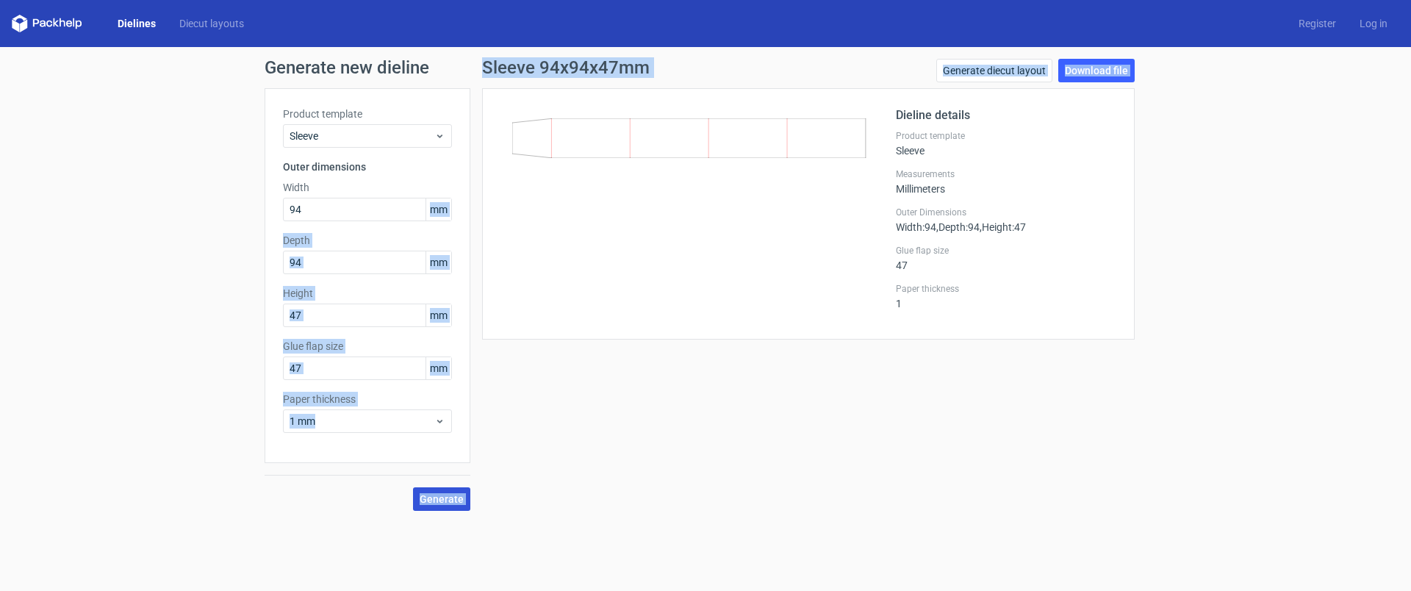
drag, startPoint x: 431, startPoint y: 209, endPoint x: 509, endPoint y: 209, distance: 77.2
click at [509, 209] on div "Product template Sleeve Outer dimensions Width 94 mm Depth 94 mm Height 47 mm G…" at bounding box center [706, 299] width 882 height 423
click at [442, 214] on span "mm" at bounding box center [439, 209] width 26 height 22
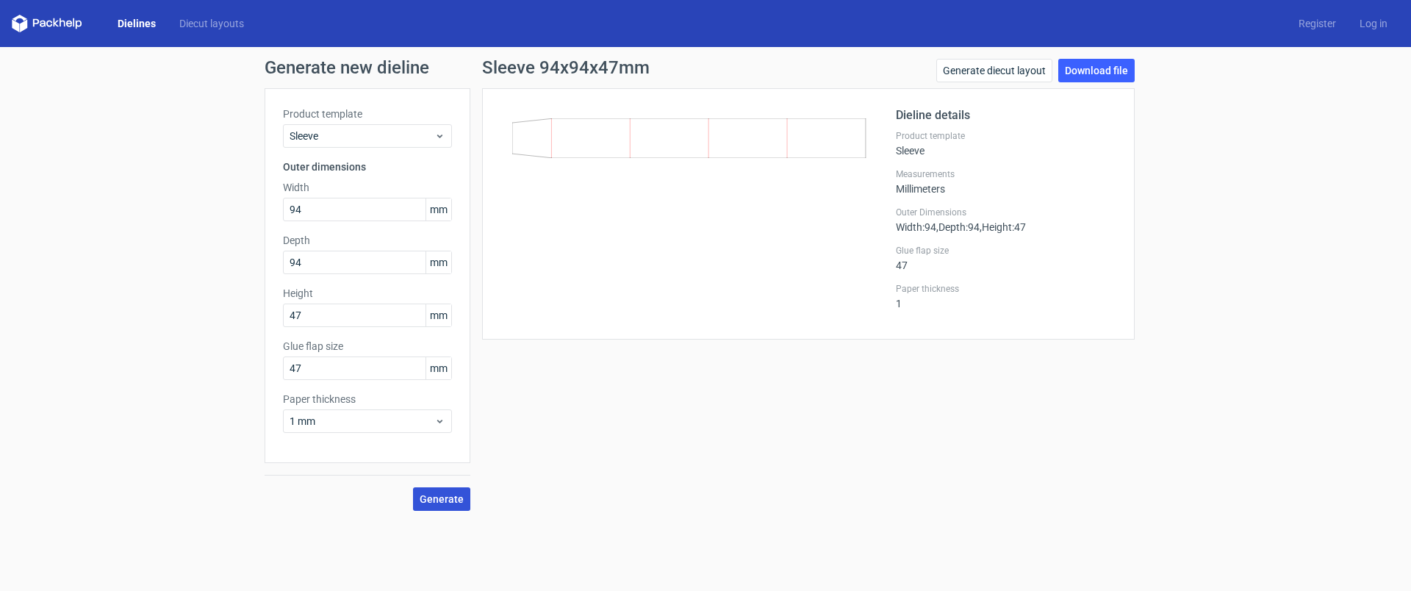
click at [442, 212] on span "mm" at bounding box center [439, 209] width 26 height 22
click at [444, 211] on span "mm" at bounding box center [439, 209] width 26 height 22
click at [239, 24] on link "Diecut layouts" at bounding box center [212, 23] width 88 height 15
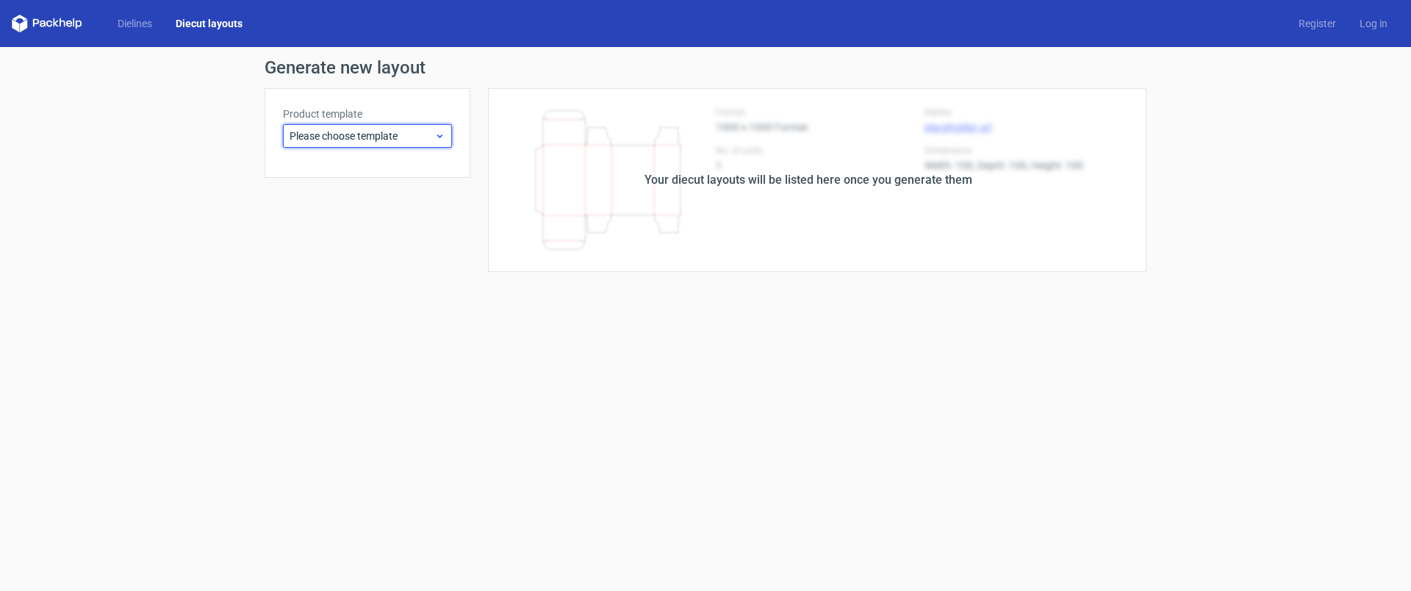
click at [397, 139] on span "Please choose template" at bounding box center [362, 136] width 145 height 15
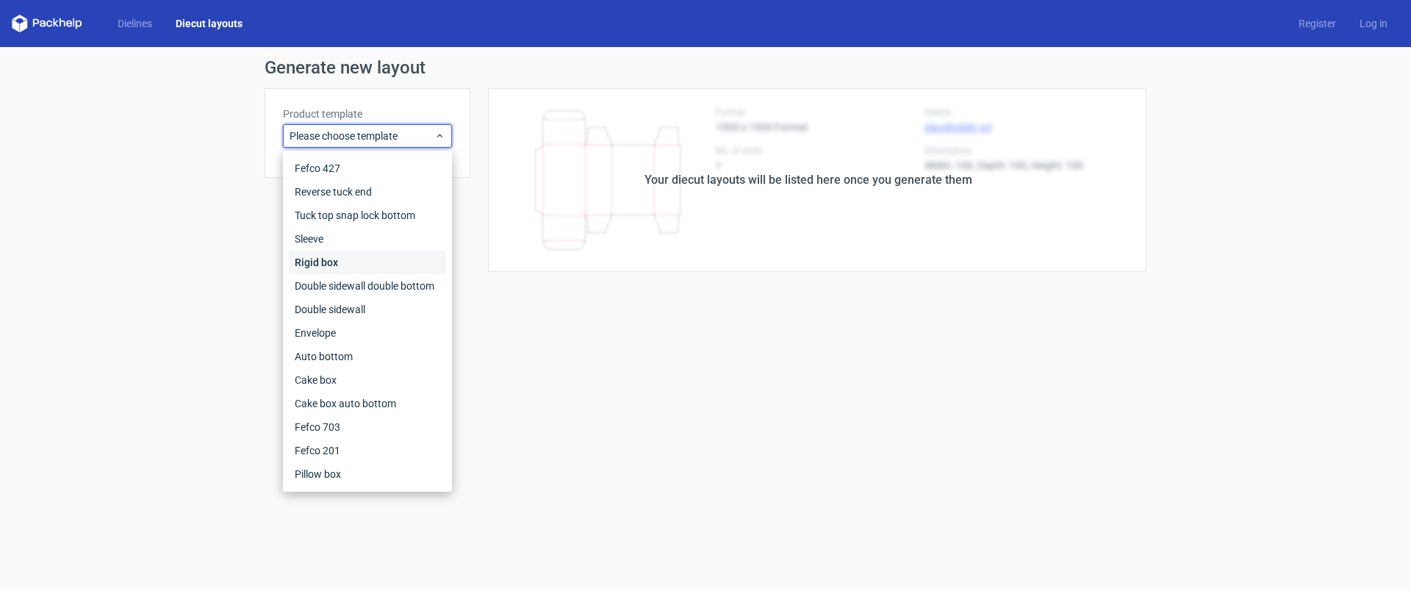
click at [338, 262] on div "Rigid box" at bounding box center [367, 263] width 157 height 24
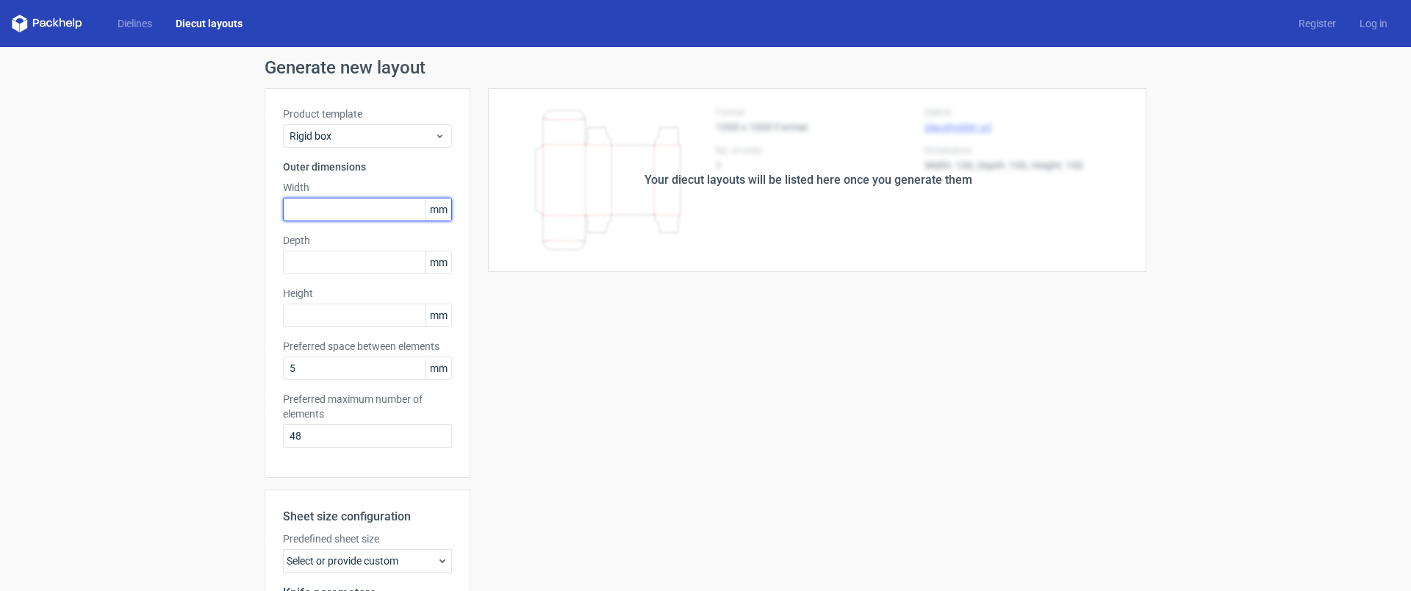
click at [316, 207] on input "text" at bounding box center [367, 210] width 169 height 24
type input "94"
type input "47"
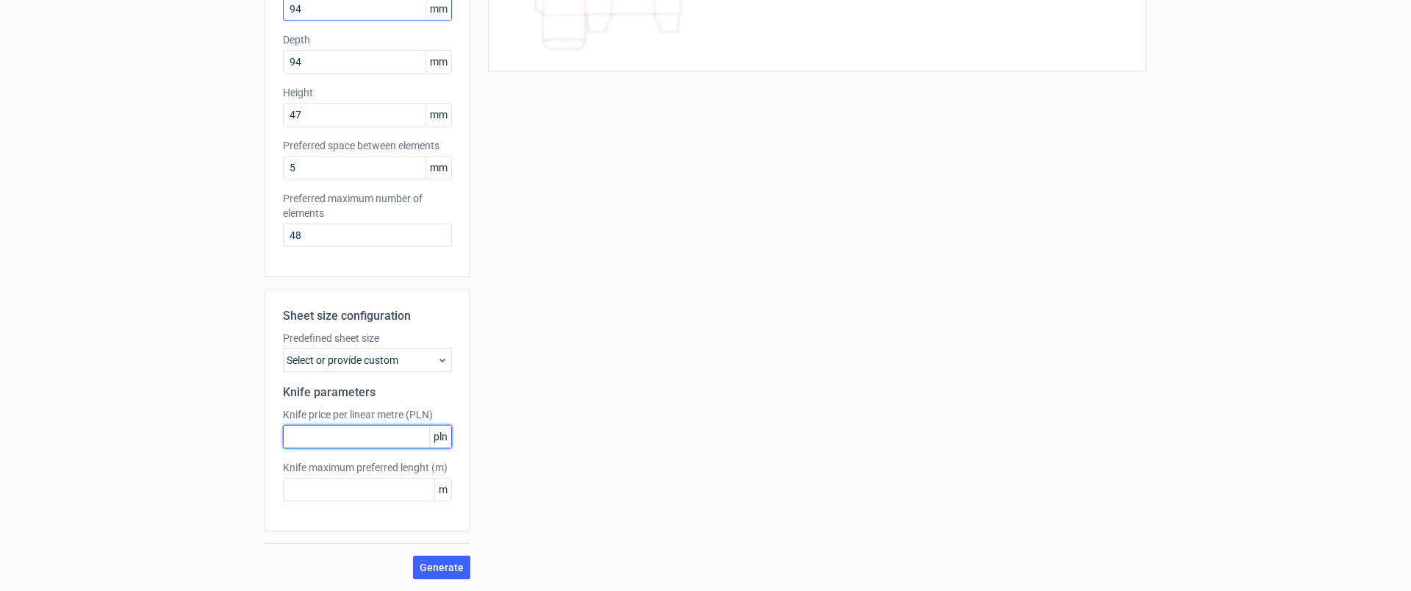
click at [413, 556] on button "Generate" at bounding box center [441, 568] width 57 height 24
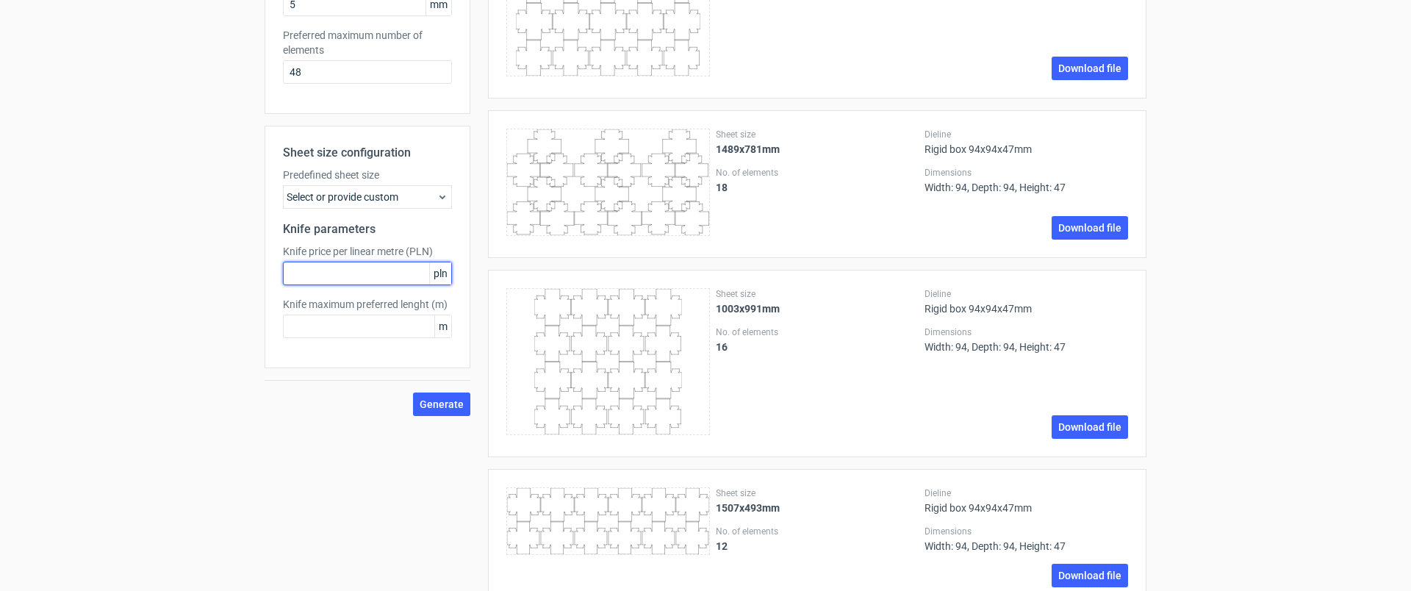
scroll to position [409, 0]
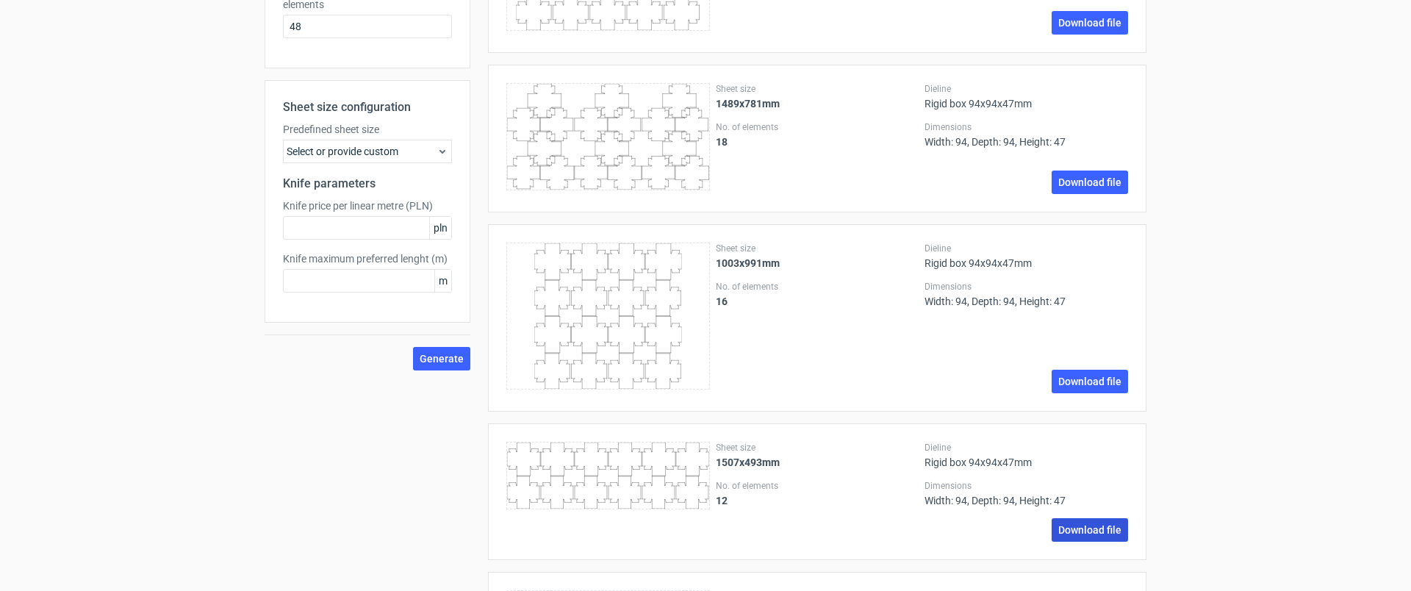
click at [1101, 530] on link "Download file" at bounding box center [1090, 530] width 76 height 24
click at [430, 148] on div "Select or provide custom" at bounding box center [367, 152] width 169 height 24
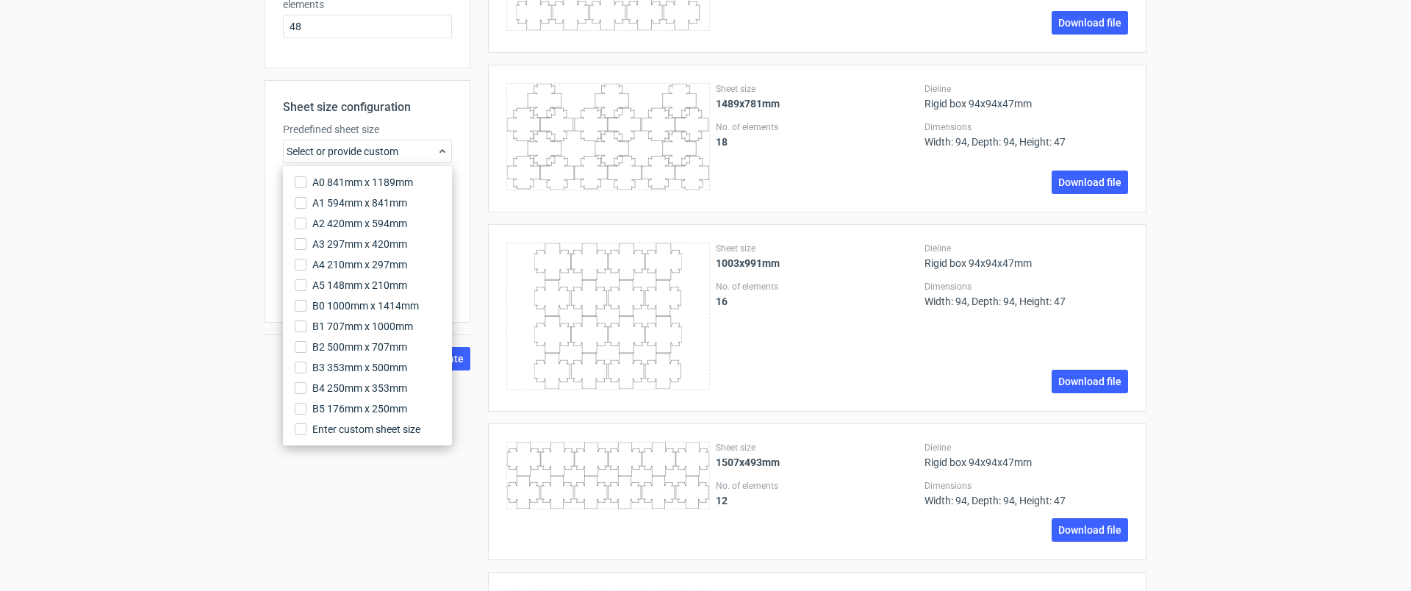
click at [157, 287] on div "Generate new layout Product template Rigid box Outer dimensions Width 94 mm Dep…" at bounding box center [705, 487] width 1411 height 1698
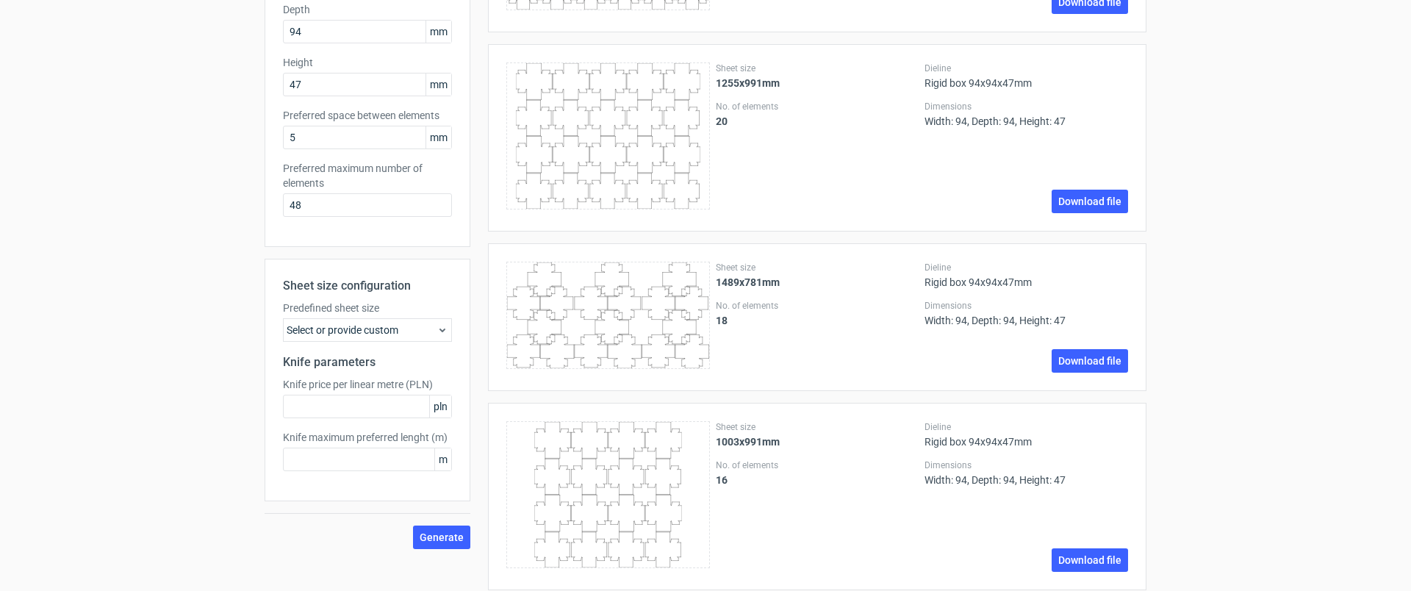
scroll to position [209, 0]
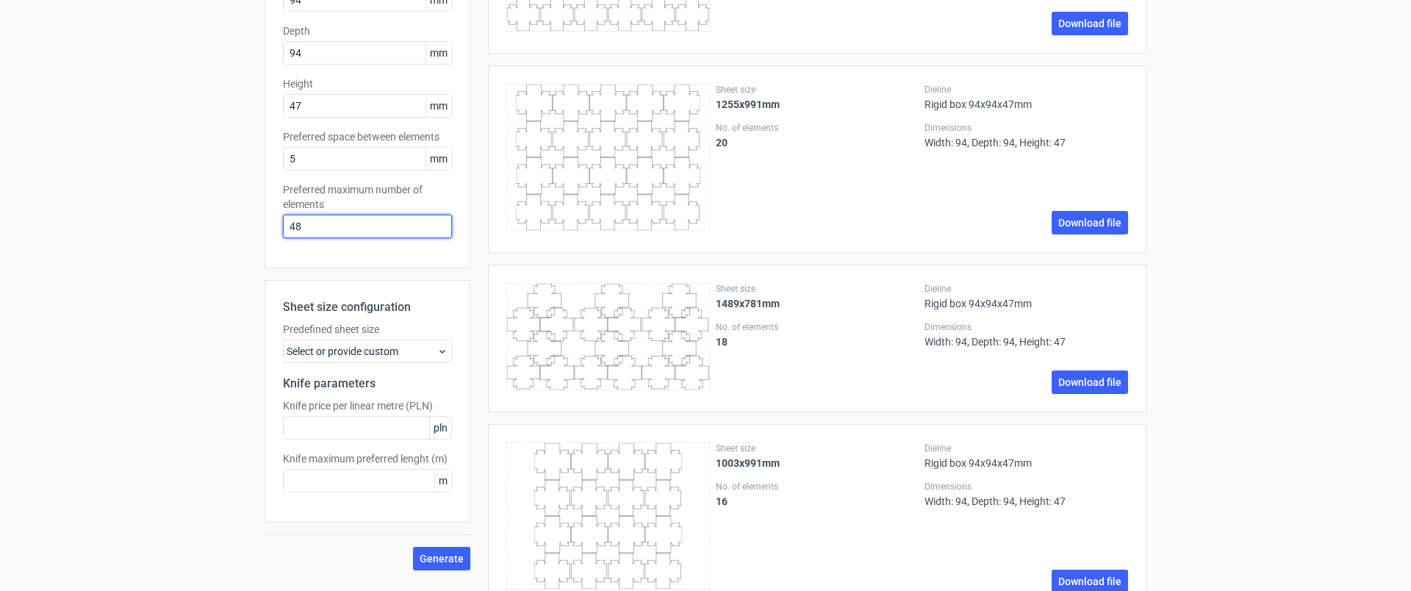
drag, startPoint x: 295, startPoint y: 231, endPoint x: 234, endPoint y: 221, distance: 61.0
type input "4"
type input "1"
click at [350, 537] on div "Sheet size configuration Predefined sheet size Select or provide custom Knife p…" at bounding box center [368, 425] width 206 height 290
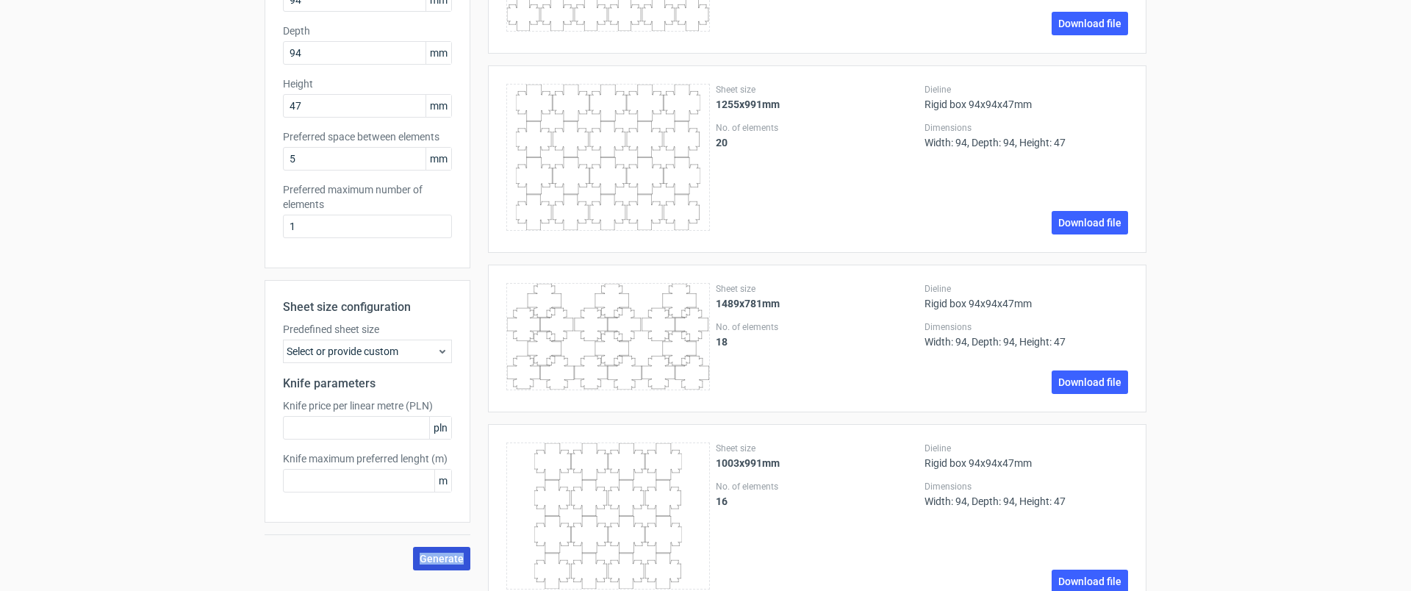
click at [424, 559] on span "Generate" at bounding box center [442, 558] width 44 height 10
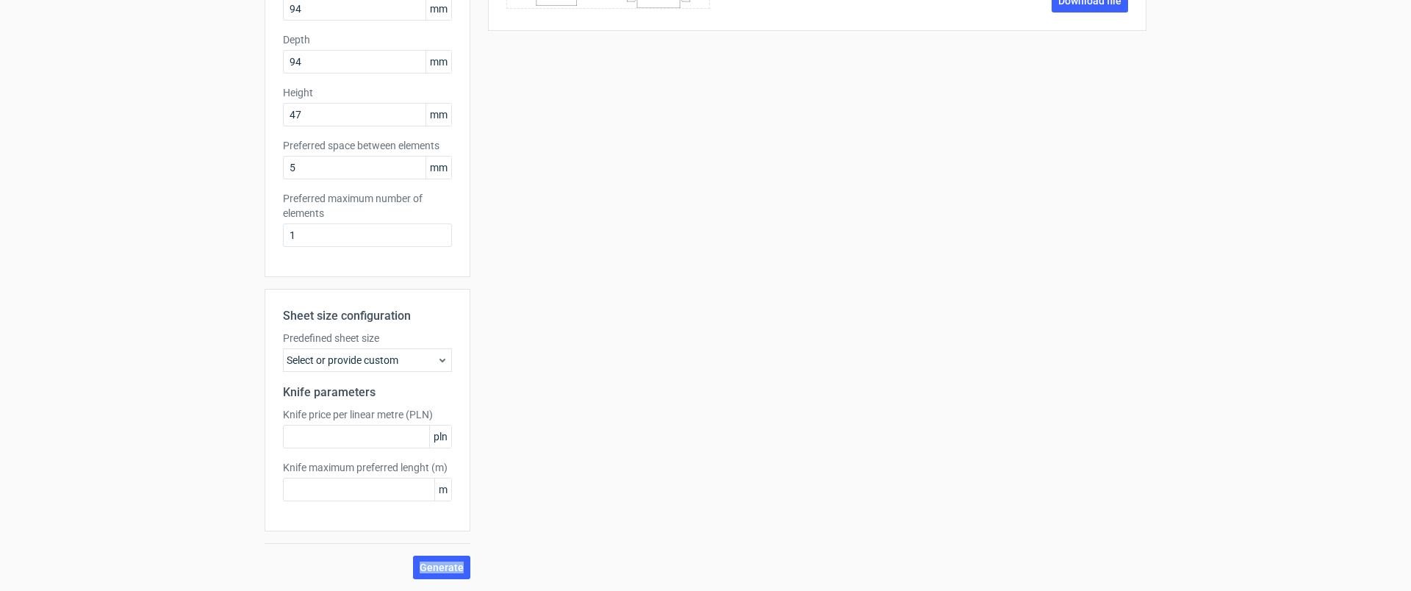
scroll to position [0, 0]
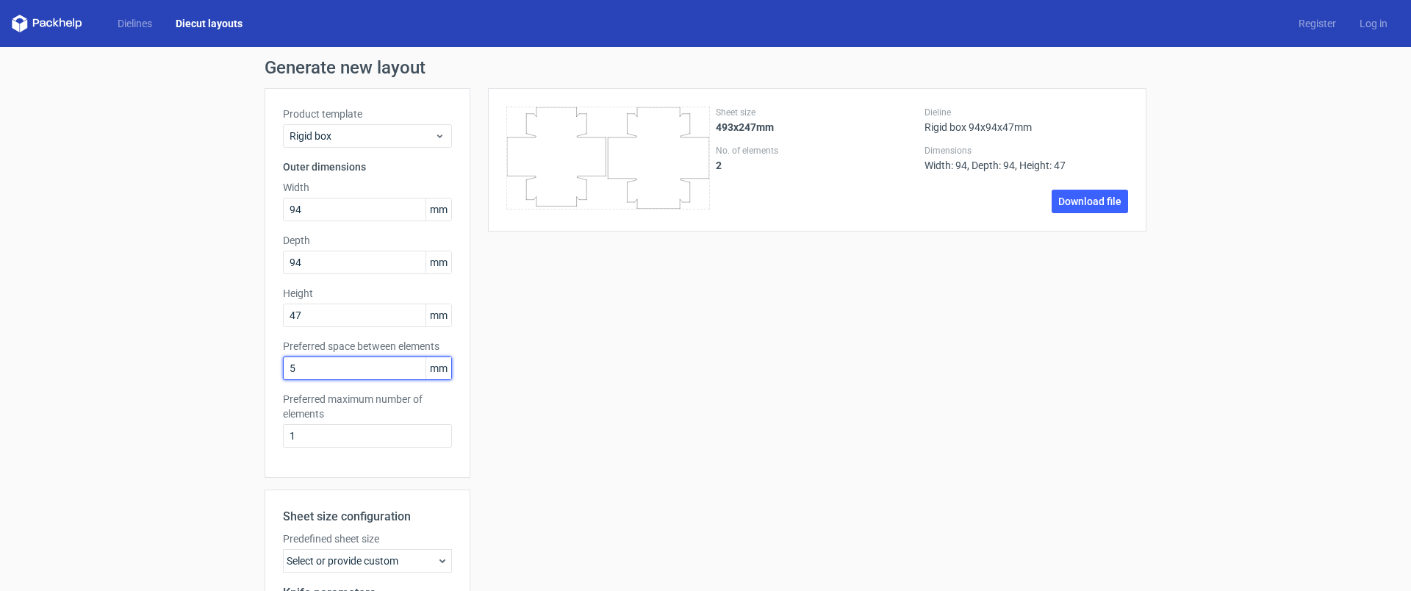
click at [304, 371] on input "5" at bounding box center [367, 368] width 169 height 24
drag, startPoint x: 304, startPoint y: 371, endPoint x: 257, endPoint y: 368, distance: 46.4
click at [257, 368] on div "Generate new layout Product template Rigid box Outer dimensions Width 94 mm Dep…" at bounding box center [705, 419] width 1411 height 744
click at [405, 131] on span "Rigid box" at bounding box center [362, 136] width 145 height 15
